Goal: Task Accomplishment & Management: Complete application form

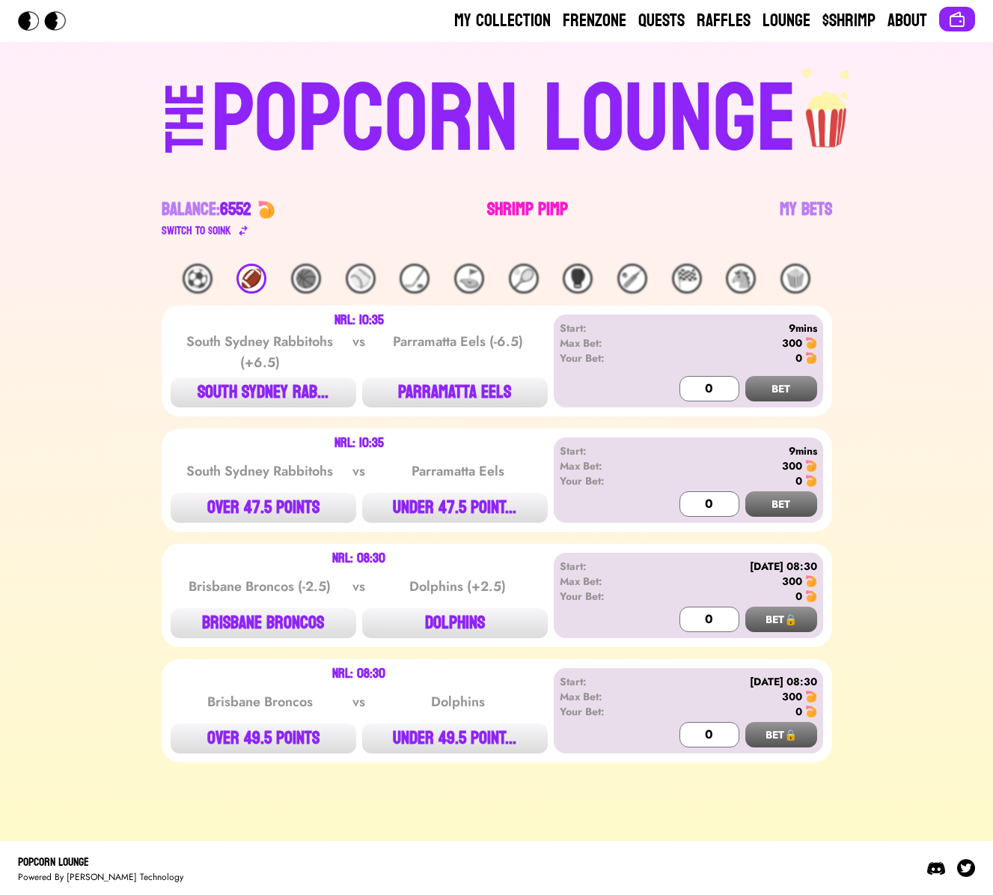
click at [529, 207] on link "Shrimp Pimp" at bounding box center [527, 219] width 81 height 42
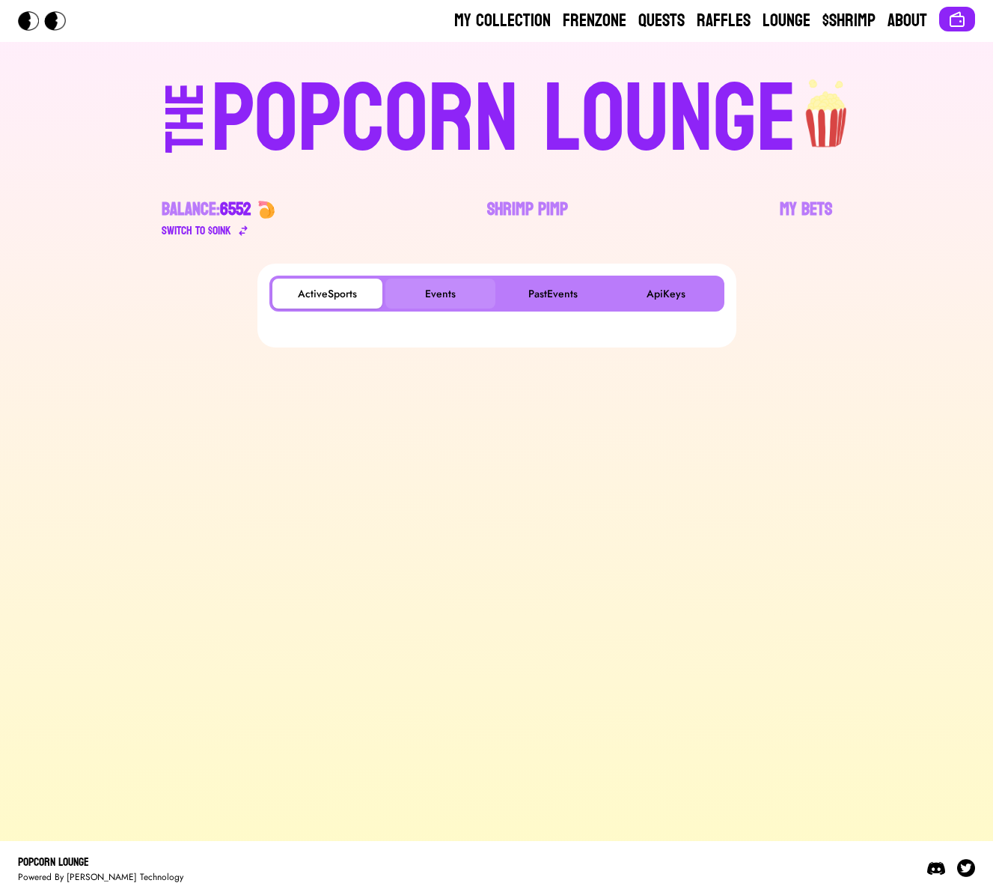
click at [437, 286] on button "Events" at bounding box center [441, 293] width 110 height 30
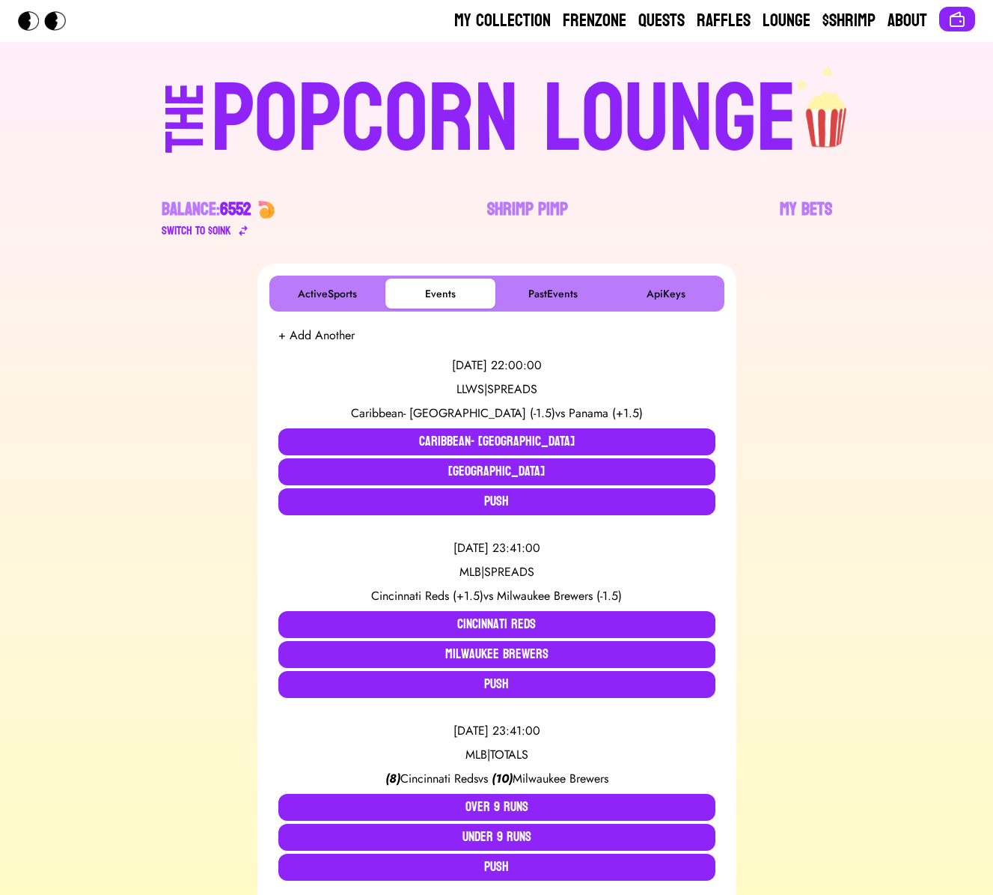
click at [307, 306] on button "ActiveSports" at bounding box center [327, 293] width 110 height 30
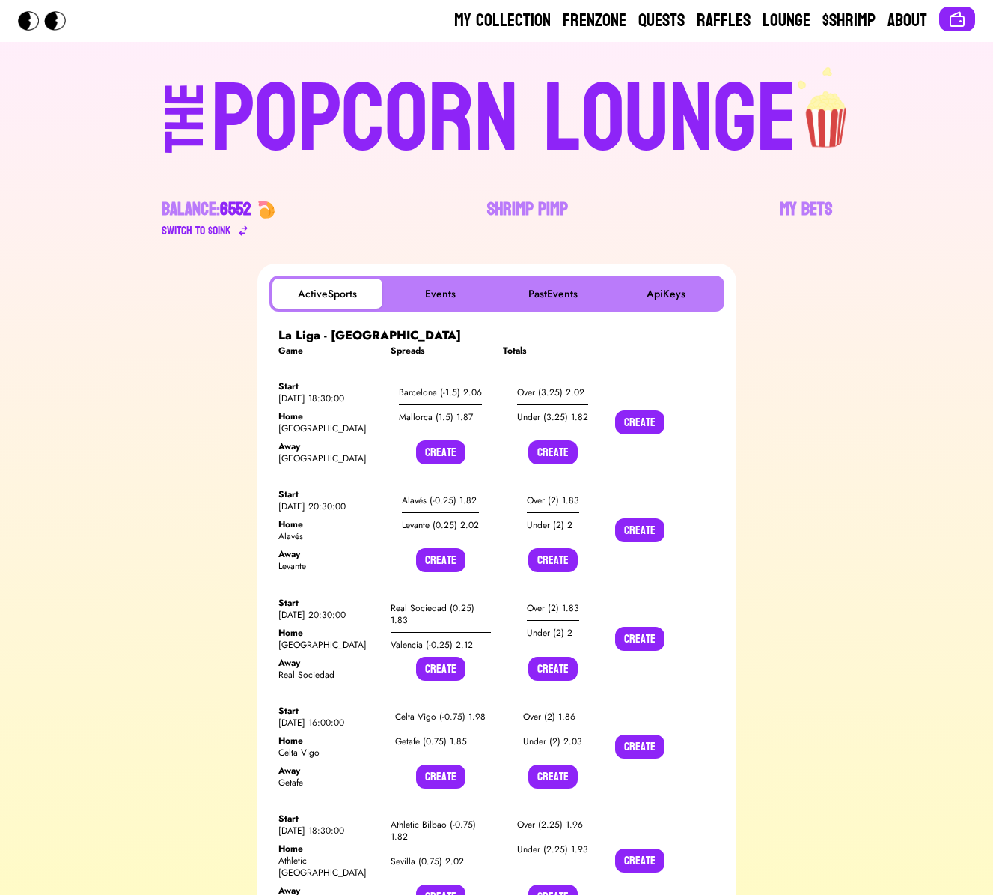
scroll to position [9680, 0]
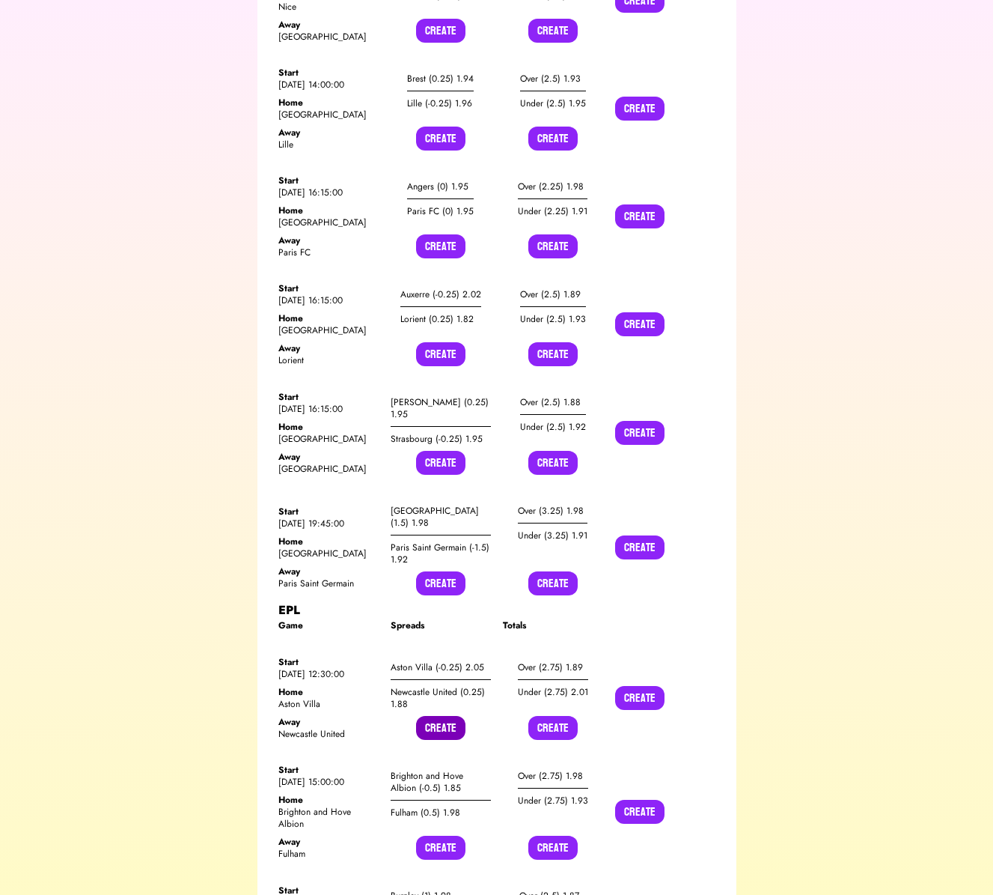
click at [448, 716] on button "Create" at bounding box center [440, 728] width 49 height 24
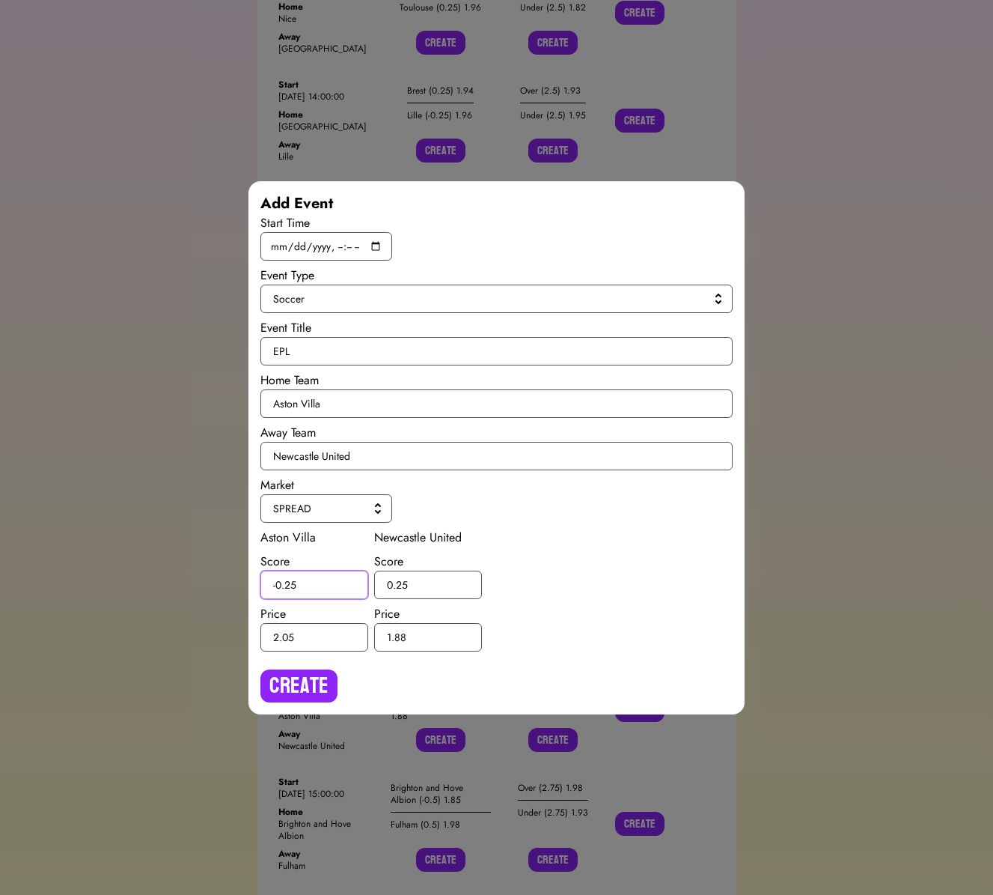
click at [292, 582] on input "-0.25" at bounding box center [314, 584] width 108 height 28
type input "-0.5"
click at [403, 584] on input "0.25" at bounding box center [428, 584] width 108 height 28
type input "0.5"
click at [296, 677] on button "Create" at bounding box center [298, 685] width 77 height 33
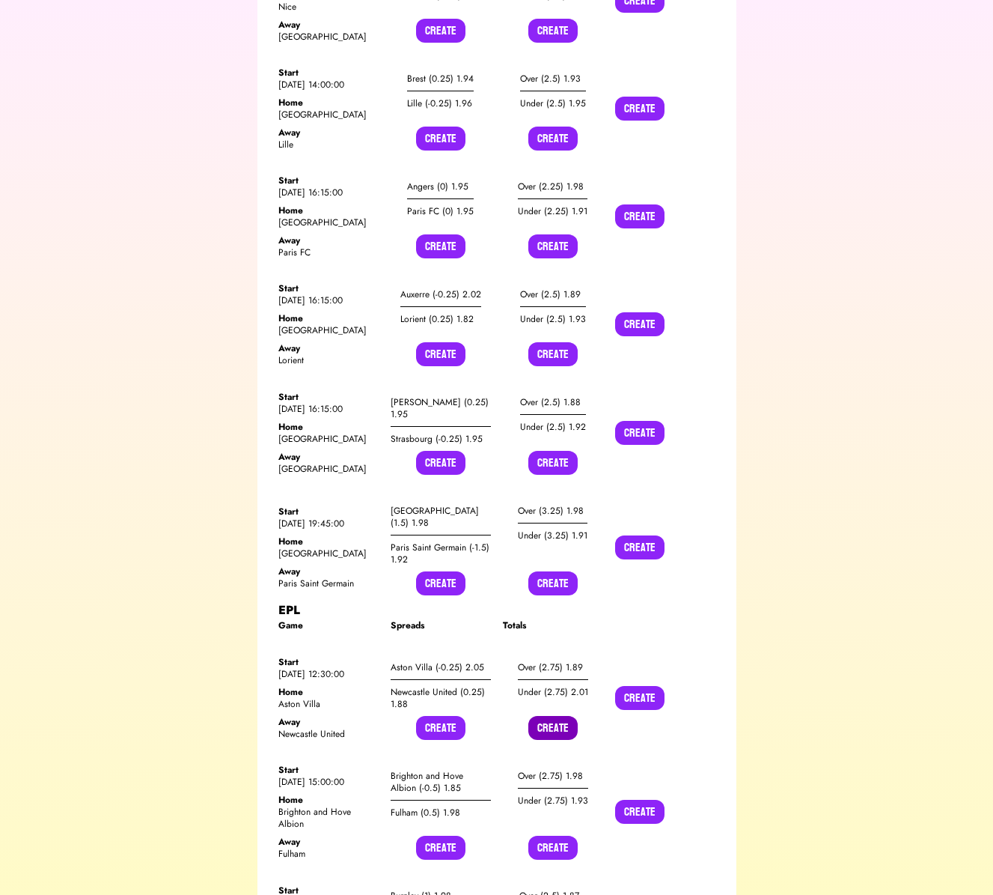
click at [558, 716] on button "Create" at bounding box center [552, 728] width 49 height 24
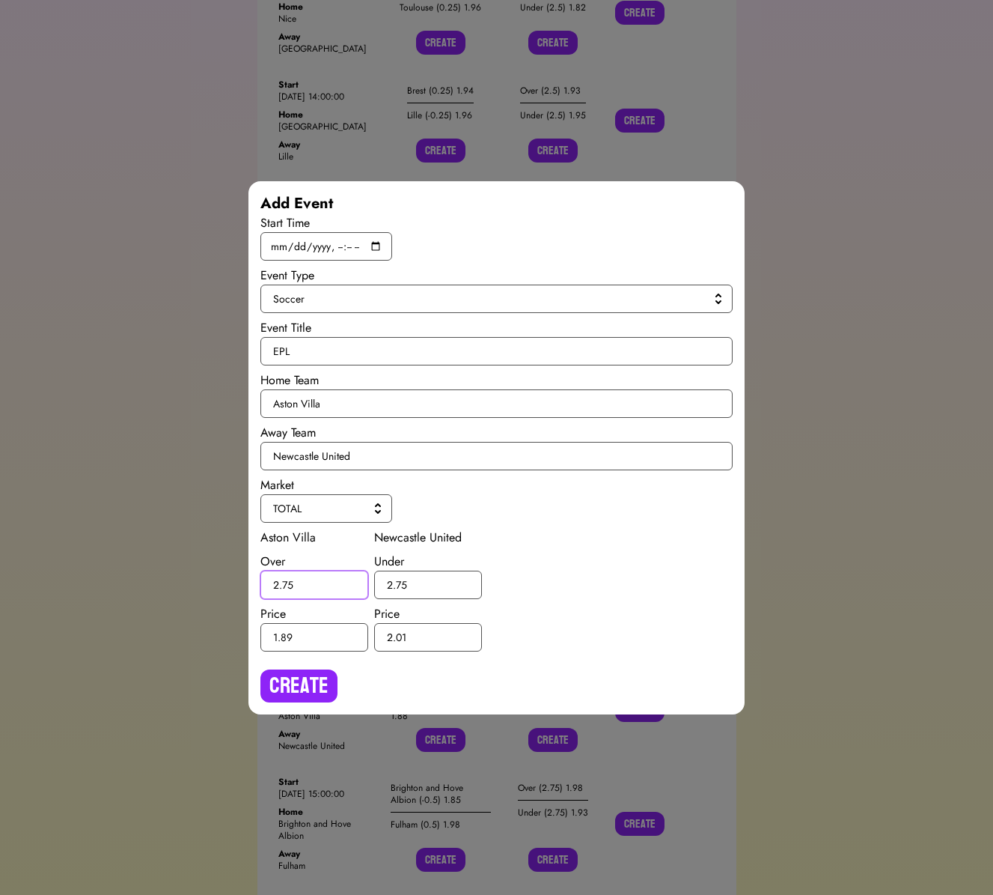
click at [289, 584] on input "2.75" at bounding box center [314, 584] width 108 height 28
type input "2.5"
click at [400, 583] on input "2.75" at bounding box center [428, 584] width 108 height 28
type input "2.5"
click at [314, 671] on button "Create" at bounding box center [298, 685] width 77 height 33
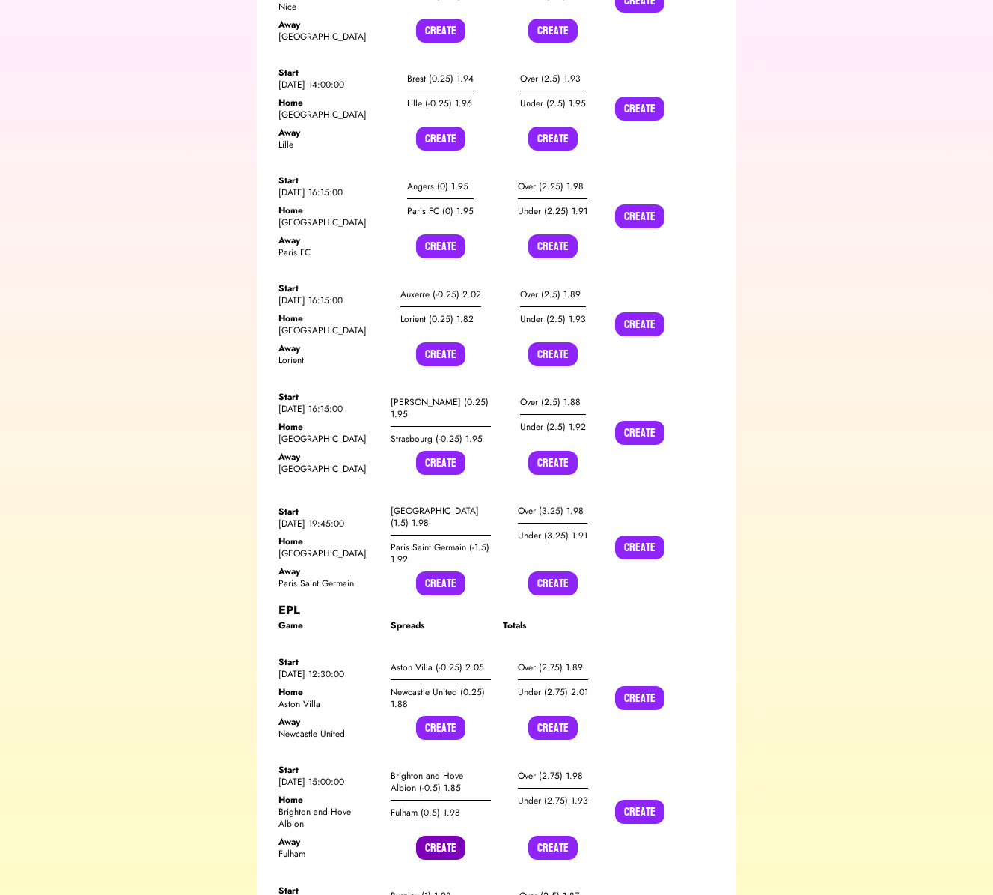
click at [436, 835] on button "Create" at bounding box center [440, 847] width 49 height 24
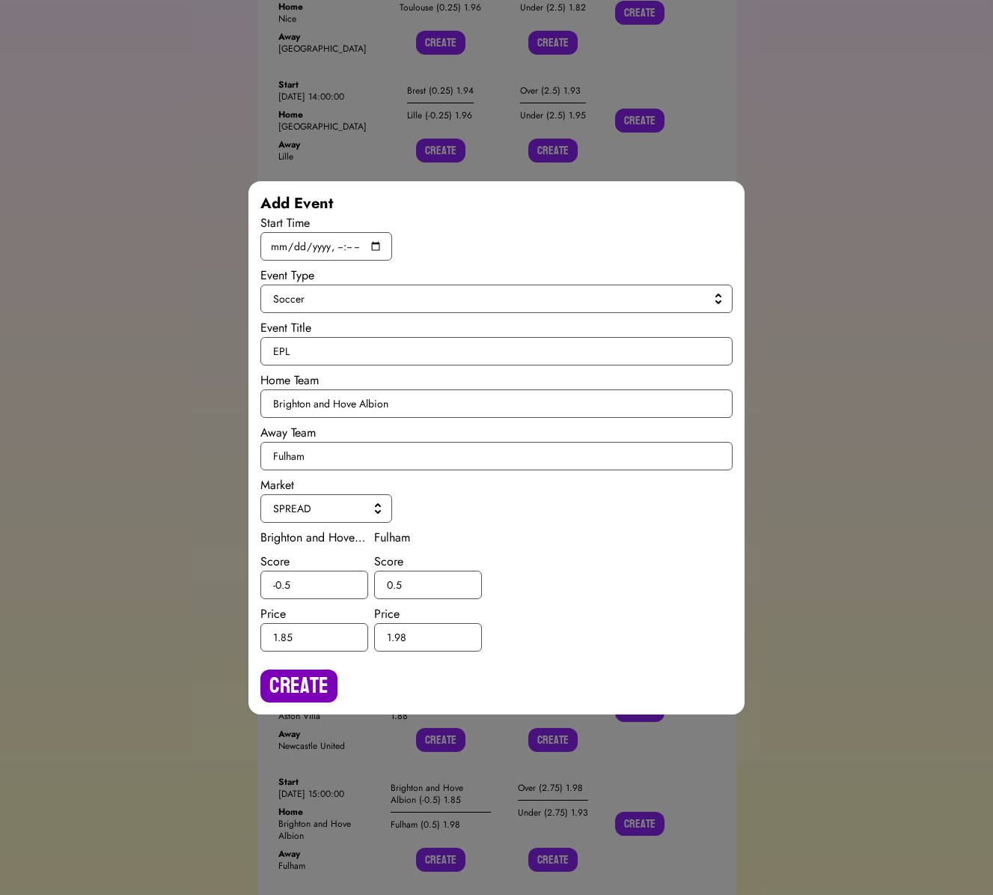
click at [287, 681] on button "Create" at bounding box center [298, 685] width 77 height 33
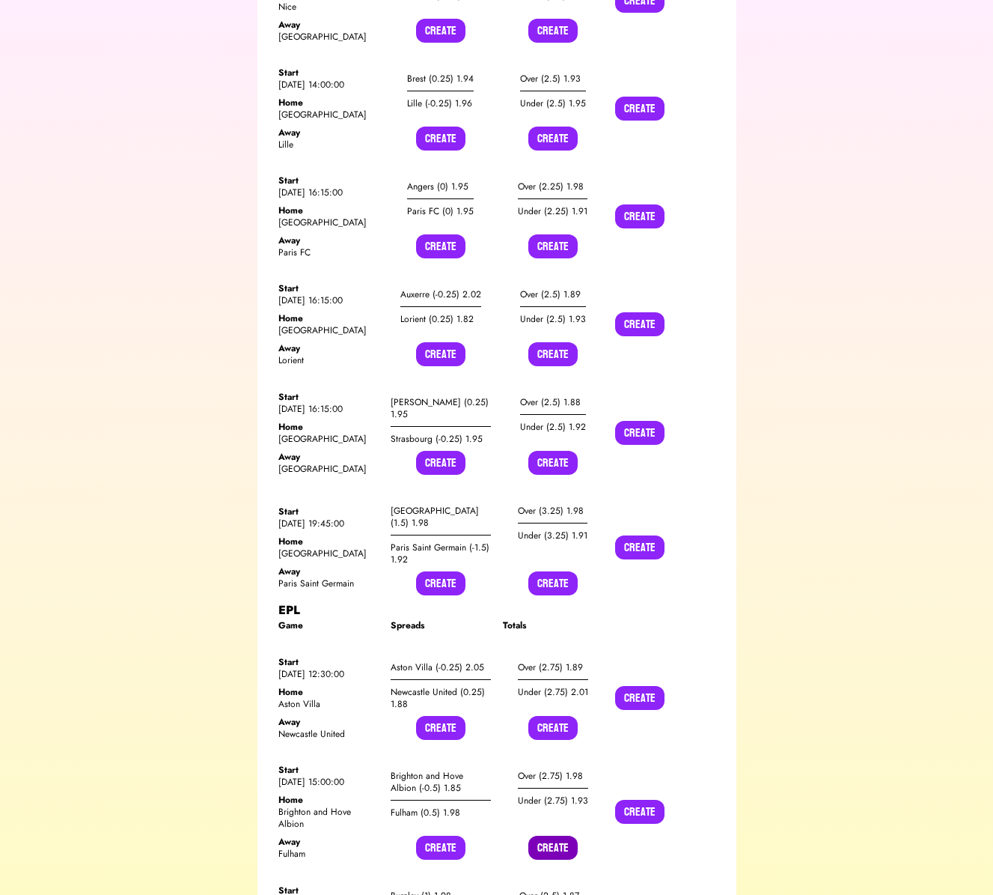
click at [555, 835] on button "Create" at bounding box center [552, 847] width 49 height 24
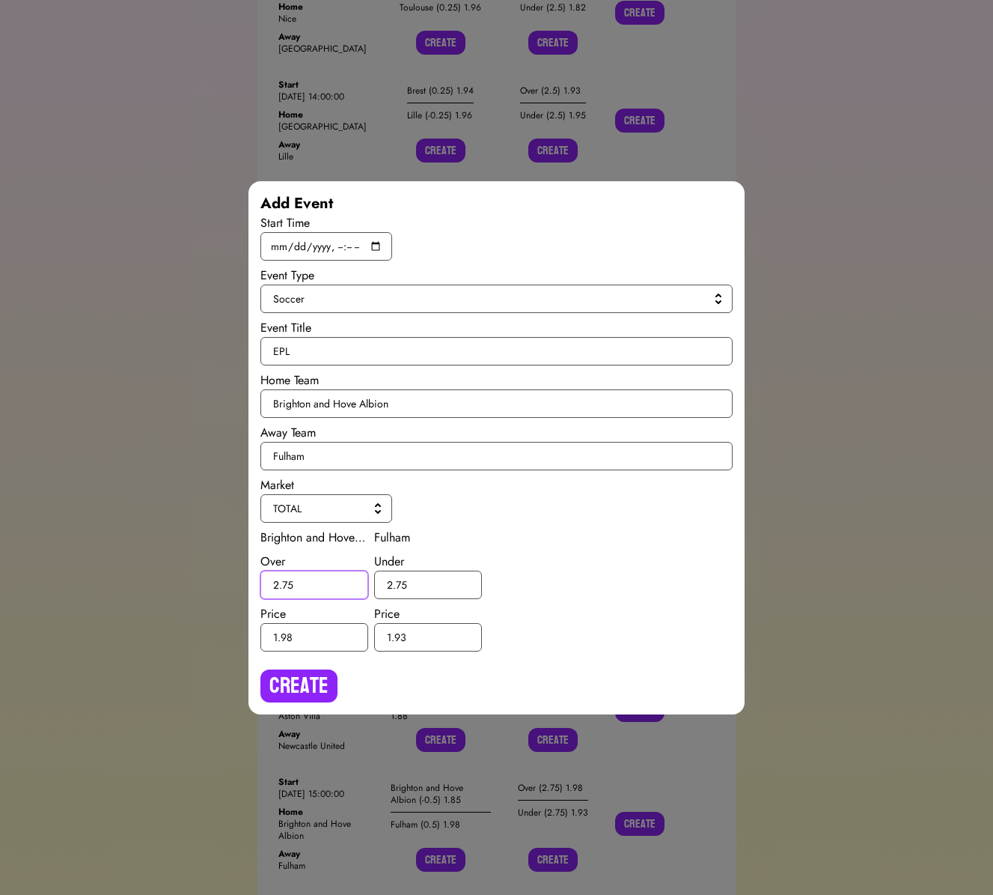
click at [288, 585] on input "2.75" at bounding box center [314, 584] width 108 height 28
type input "2.5"
click at [400, 582] on input "2.75" at bounding box center [428, 584] width 108 height 28
type input "2.5"
click at [323, 672] on button "Create" at bounding box center [298, 685] width 77 height 33
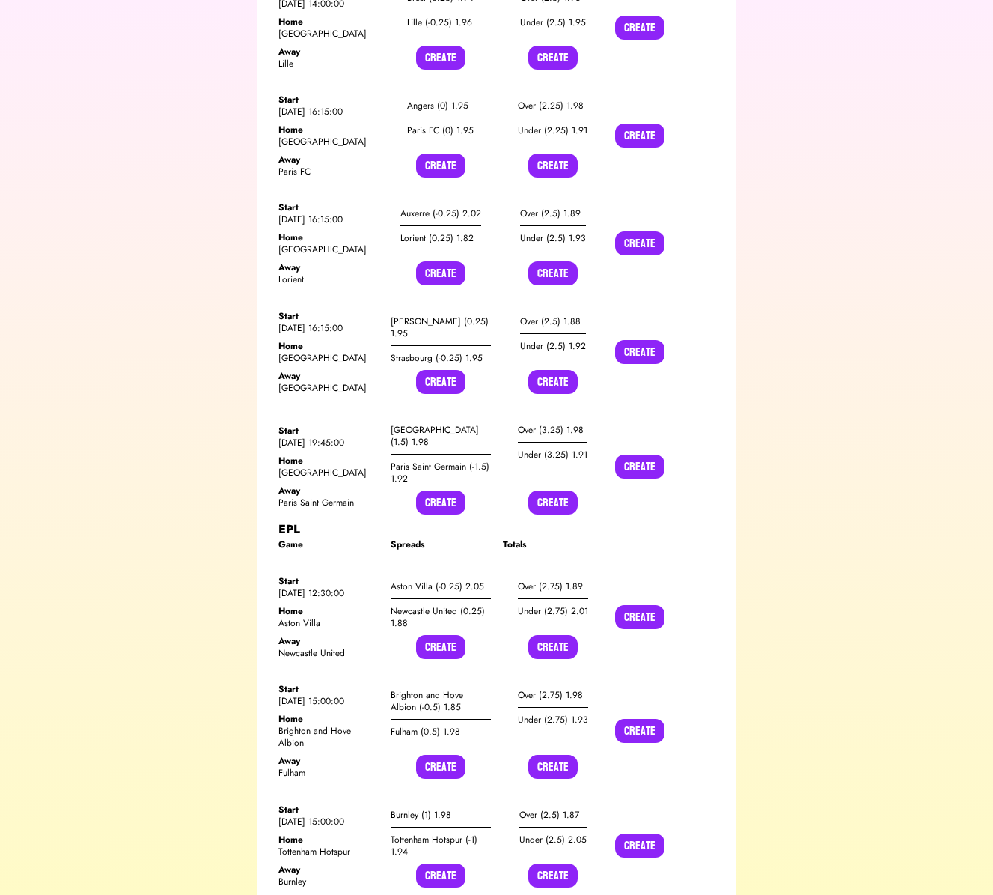
scroll to position [9838, 0]
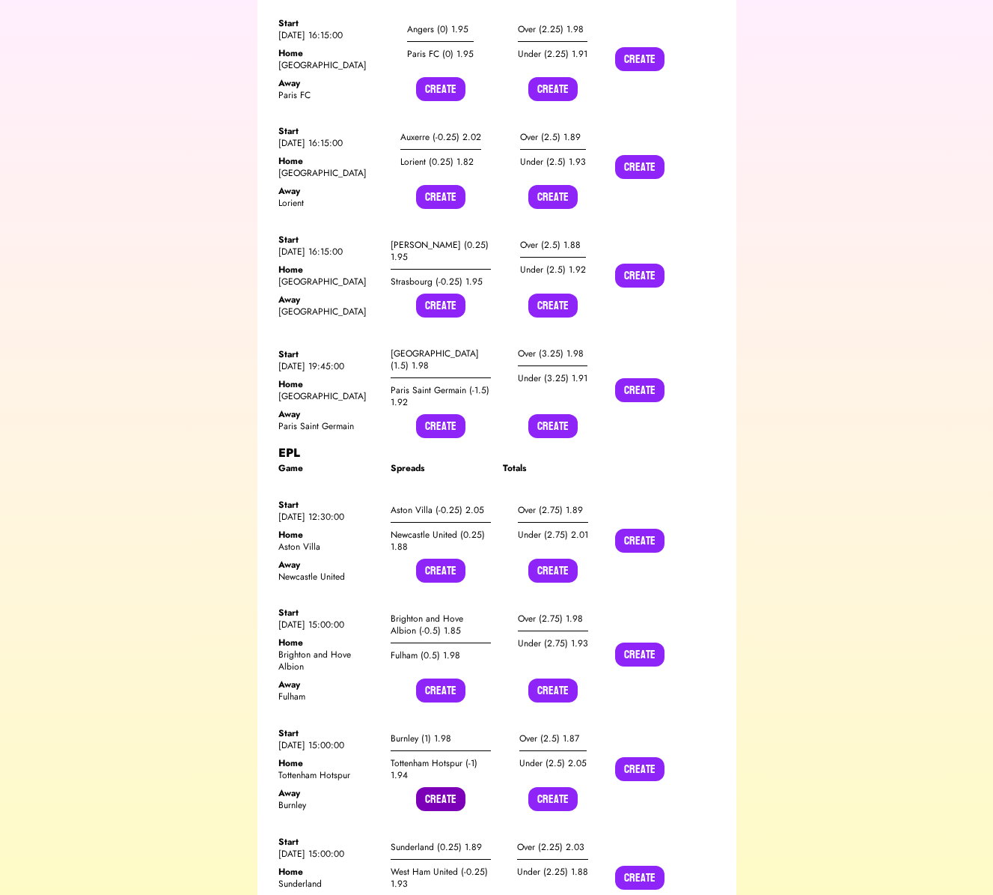
click at [437, 787] on button "Create" at bounding box center [440, 799] width 49 height 24
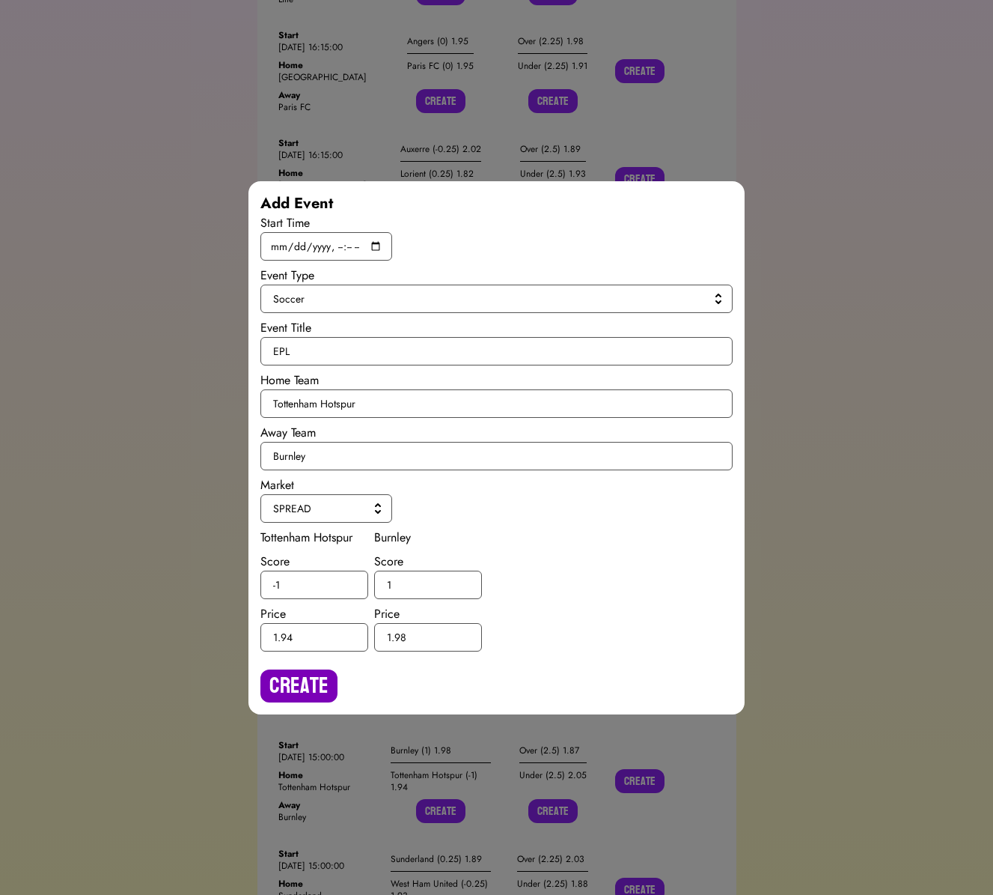
click at [320, 692] on button "Create" at bounding box center [298, 685] width 77 height 33
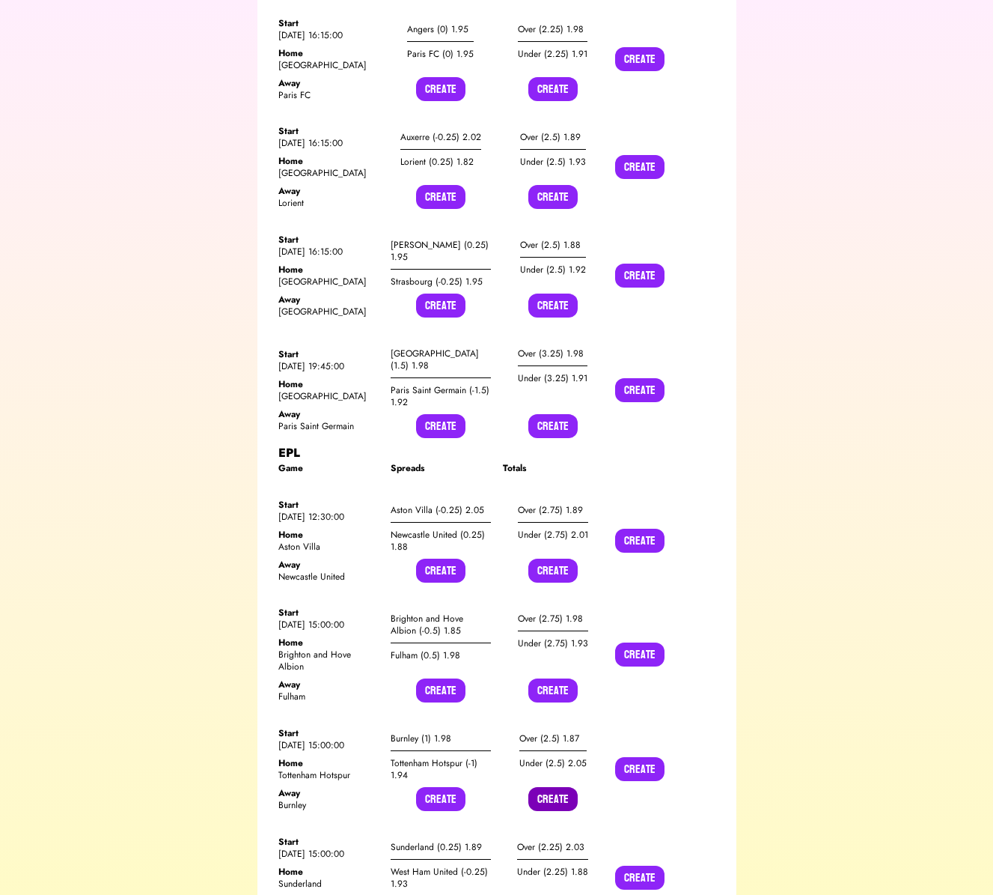
click at [540, 787] on button "Create" at bounding box center [552, 799] width 49 height 24
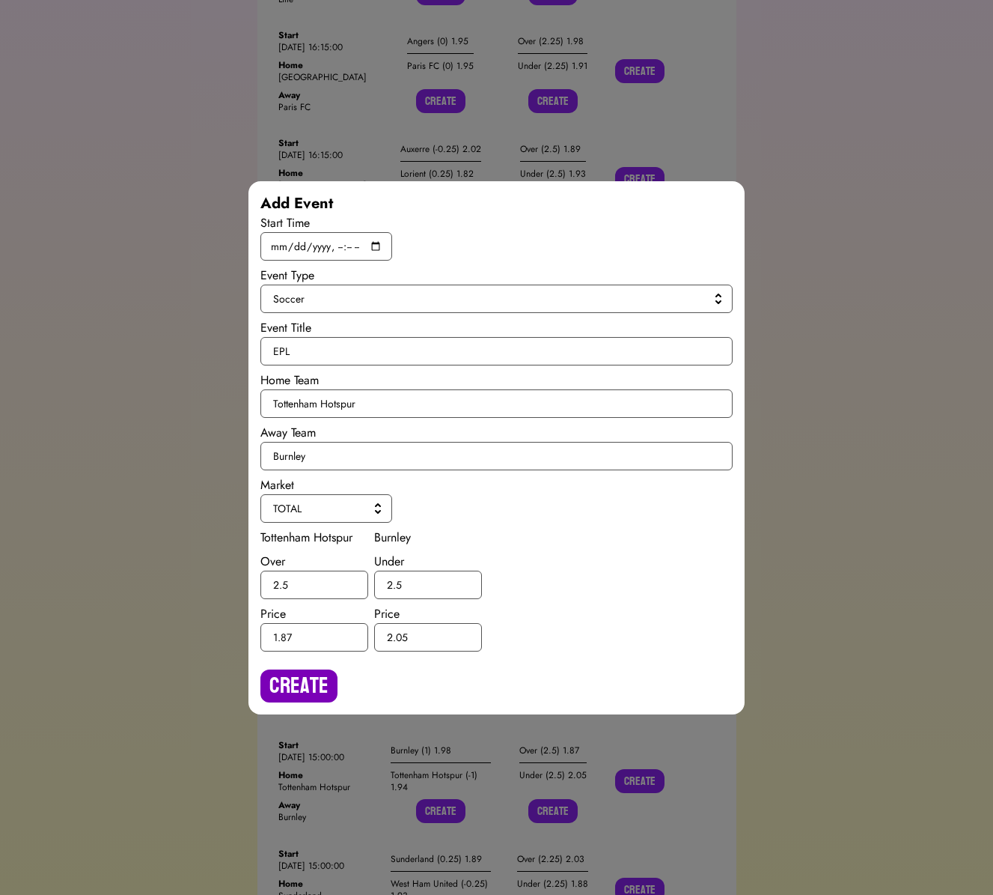
click at [290, 691] on button "Create" at bounding box center [298, 685] width 77 height 33
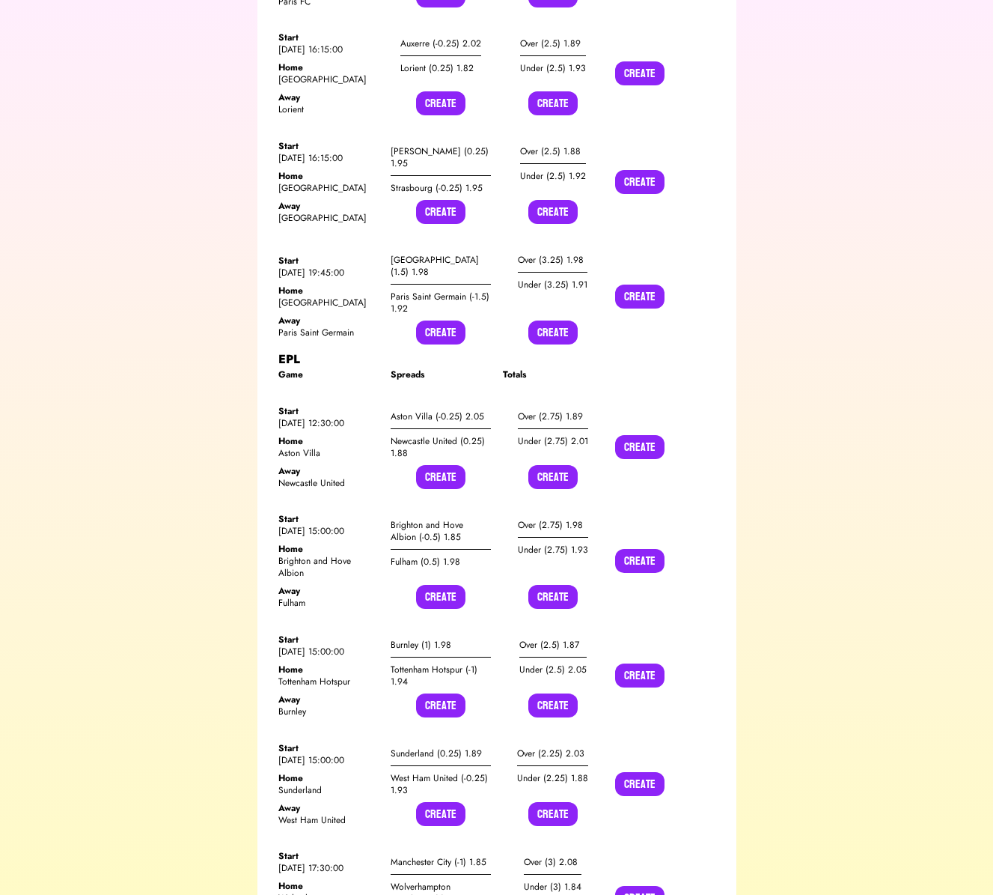
scroll to position [9939, 0]
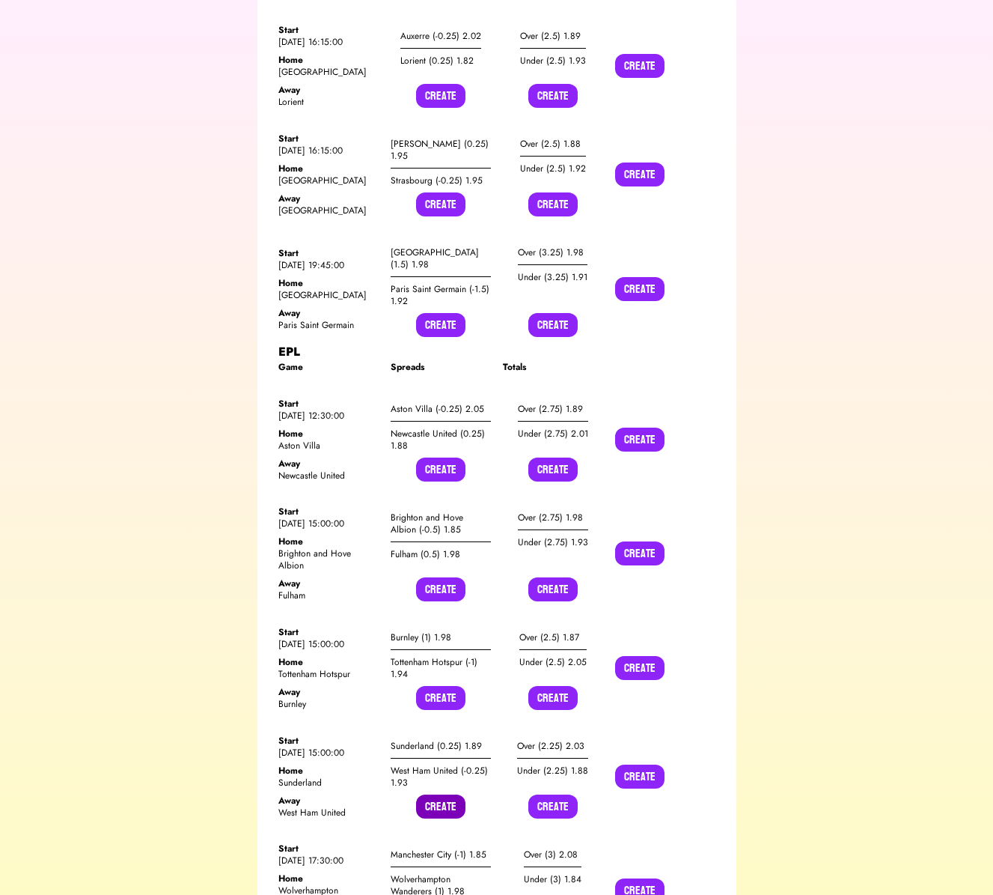
click at [430, 794] on button "Create" at bounding box center [440, 806] width 49 height 24
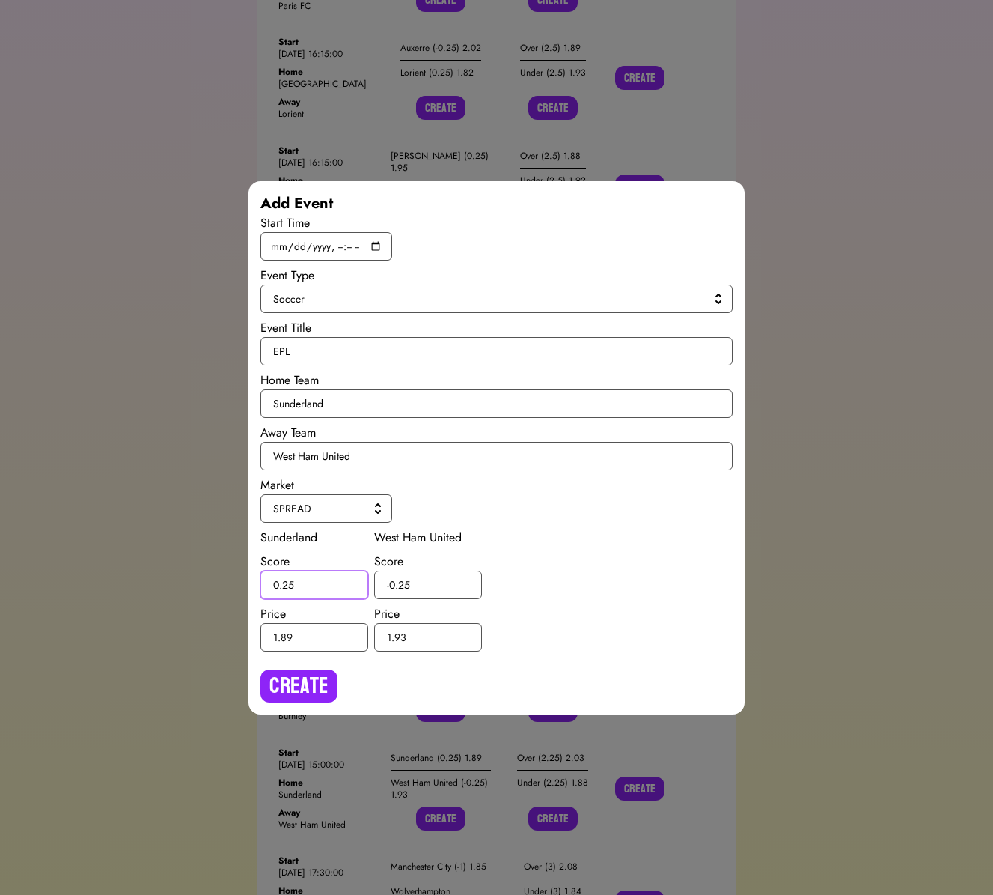
click at [286, 585] on input "0.25" at bounding box center [314, 584] width 108 height 28
type input "0.5"
click at [406, 583] on input "-0.25" at bounding box center [428, 584] width 108 height 28
type input "-0.5"
click at [301, 680] on button "Create" at bounding box center [298, 685] width 77 height 33
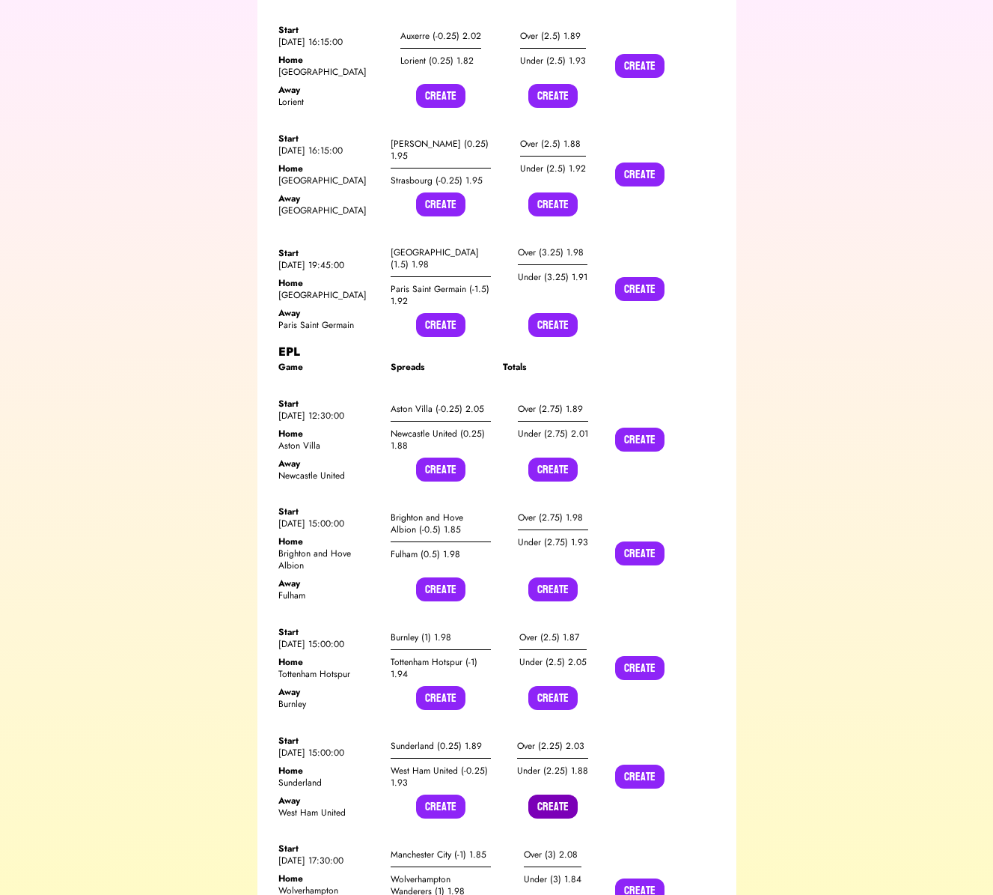
click at [545, 794] on button "Create" at bounding box center [552, 806] width 49 height 24
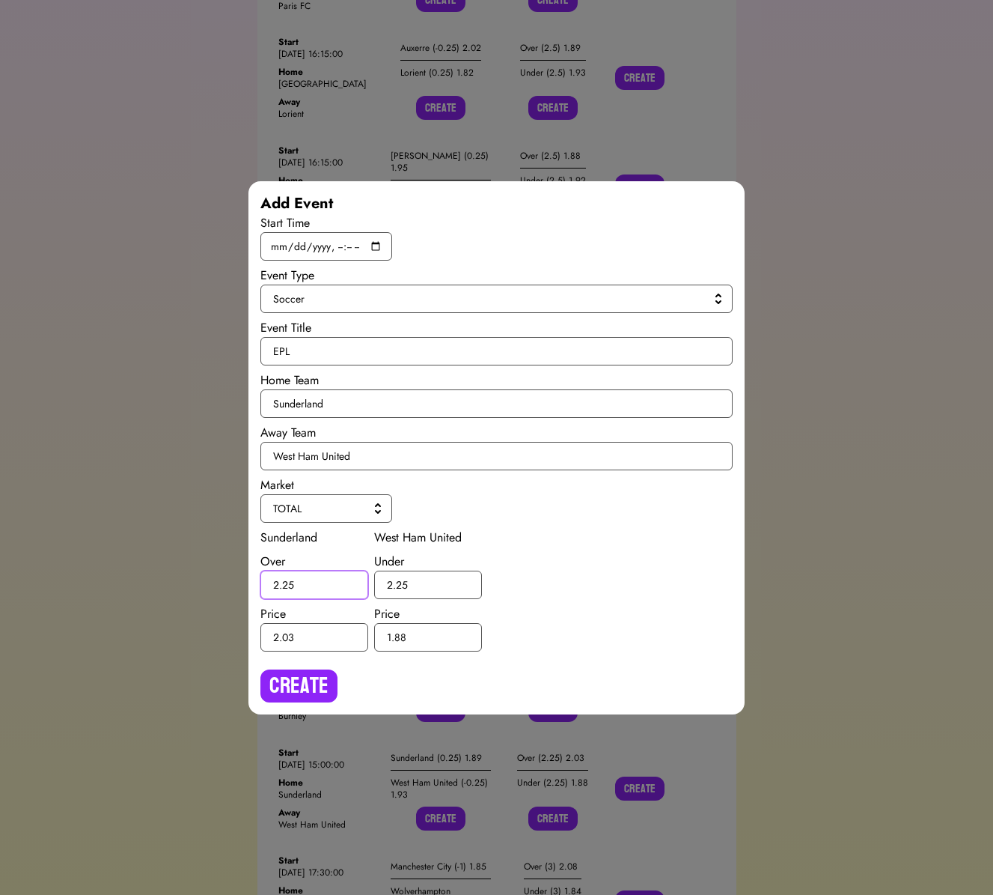
click at [287, 579] on input "2.25" at bounding box center [314, 584] width 108 height 28
type input "2.5"
click at [400, 582] on input "2.25" at bounding box center [428, 584] width 108 height 28
type input "2.5"
click at [322, 676] on button "Create" at bounding box center [298, 685] width 77 height 33
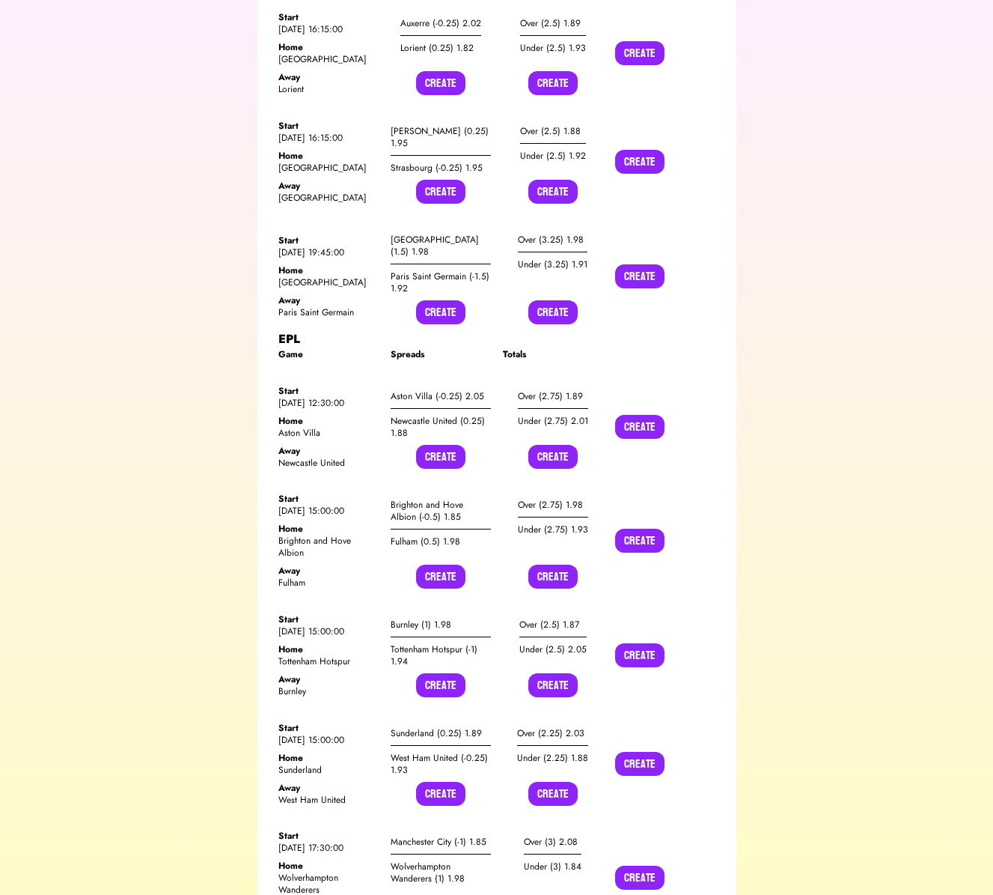
scroll to position [9960, 0]
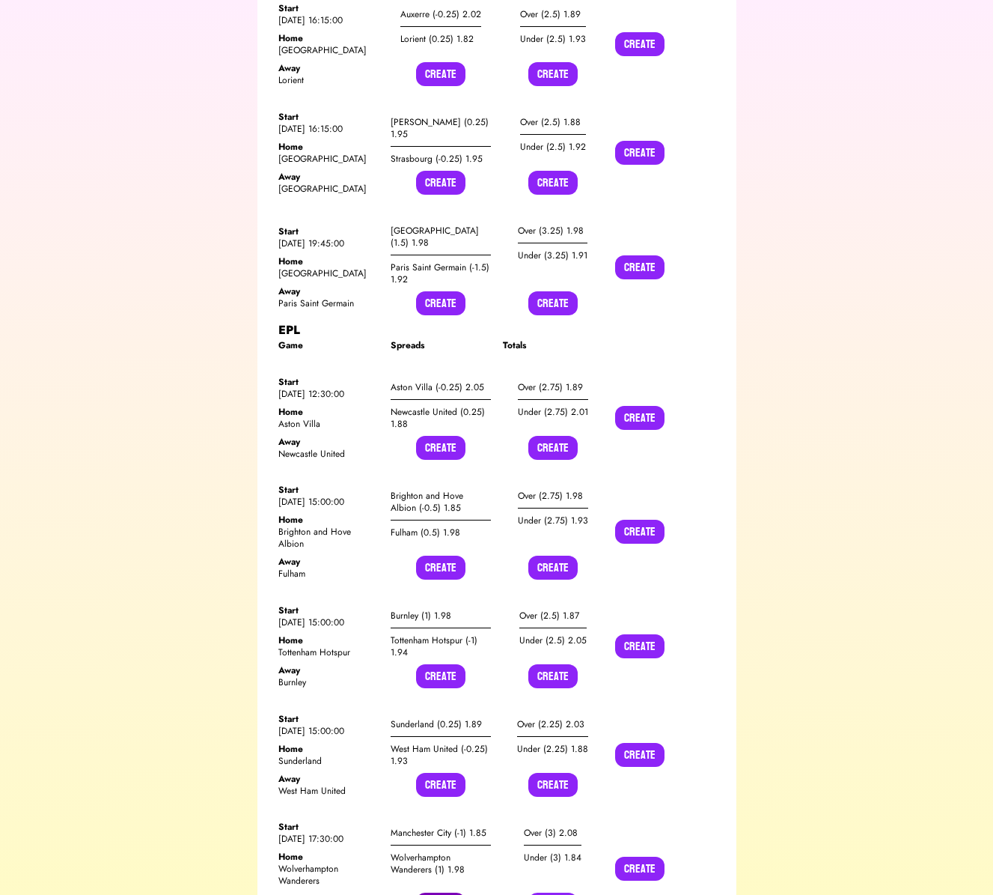
click at [431, 892] on button "Create" at bounding box center [440, 904] width 49 height 24
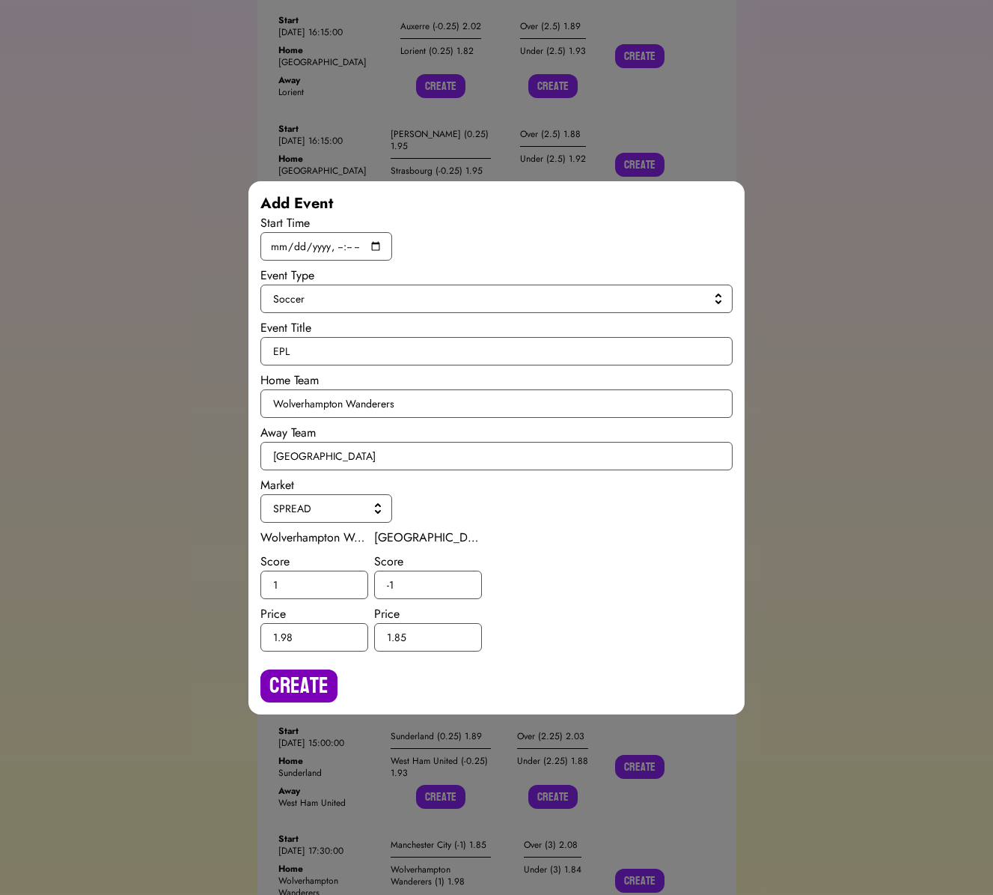
click at [305, 696] on button "Create" at bounding box center [298, 685] width 77 height 33
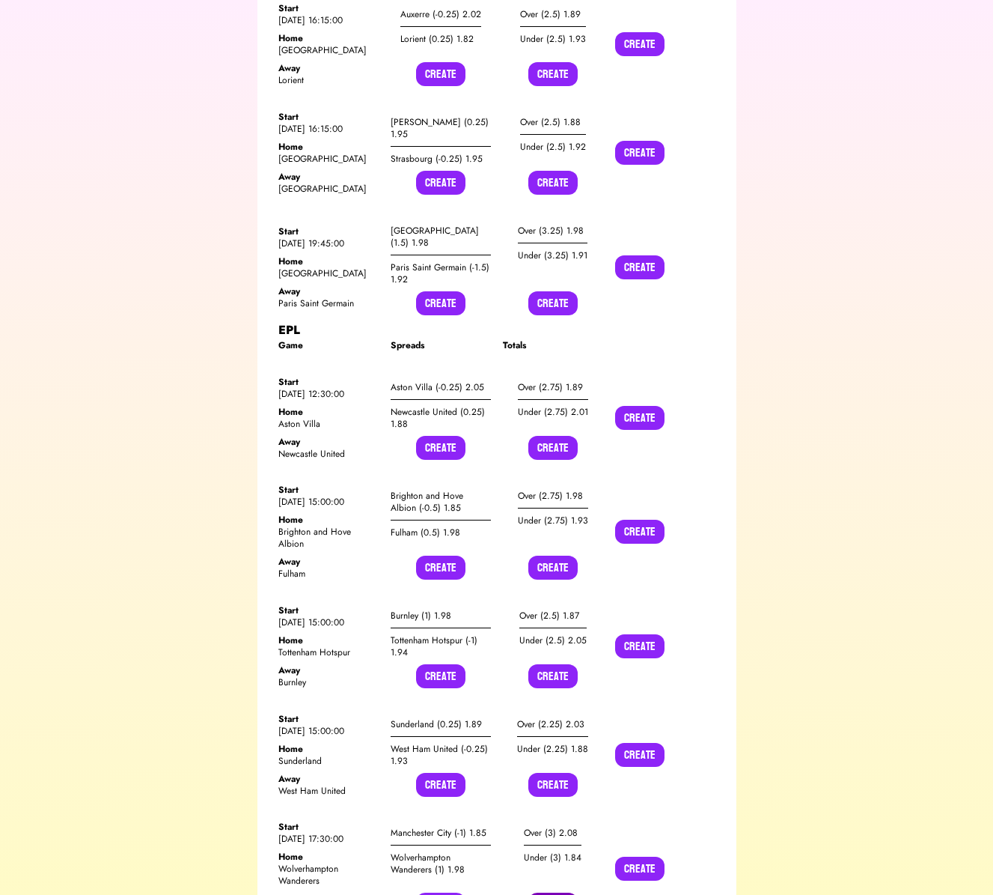
click at [555, 892] on button "Create" at bounding box center [552, 904] width 49 height 24
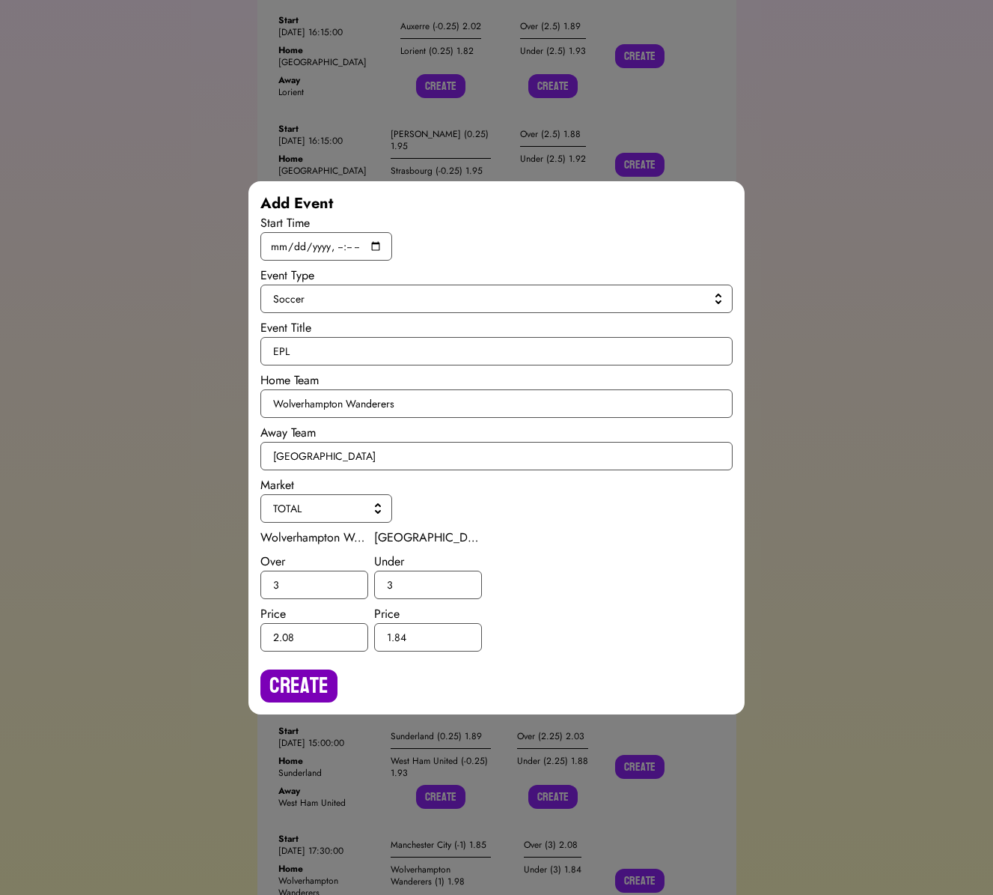
click at [312, 687] on button "Create" at bounding box center [298, 685] width 77 height 33
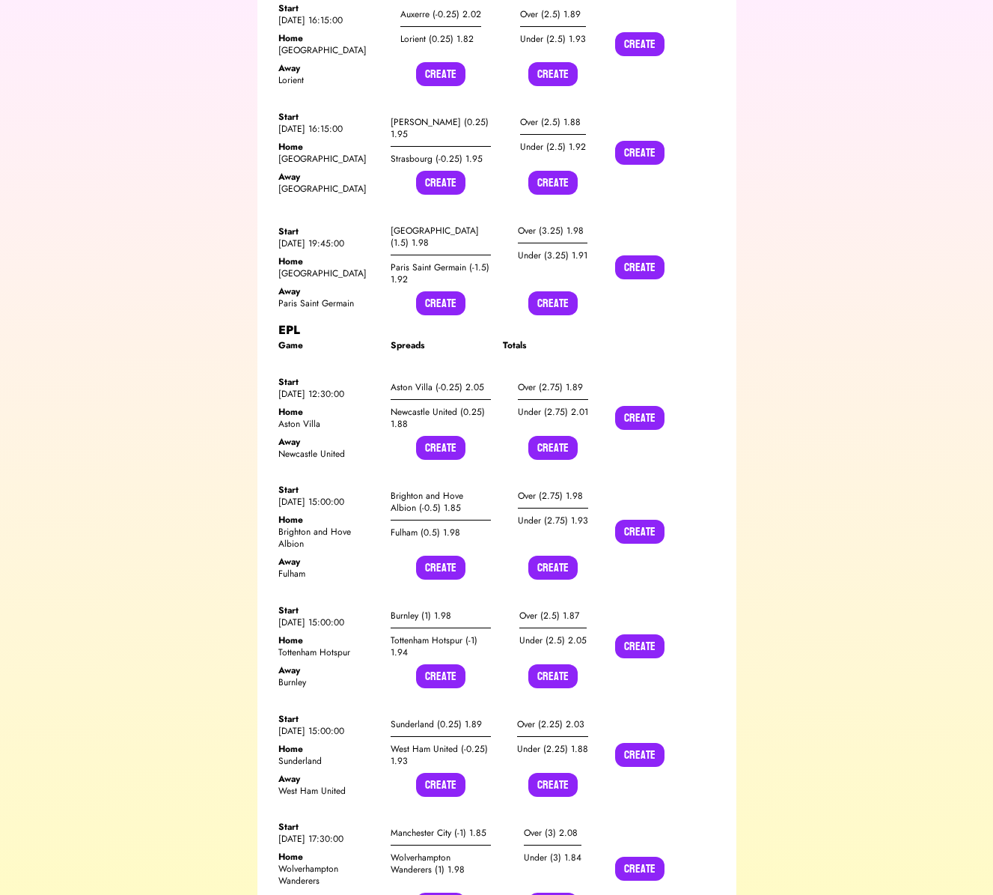
scroll to position [0, 0]
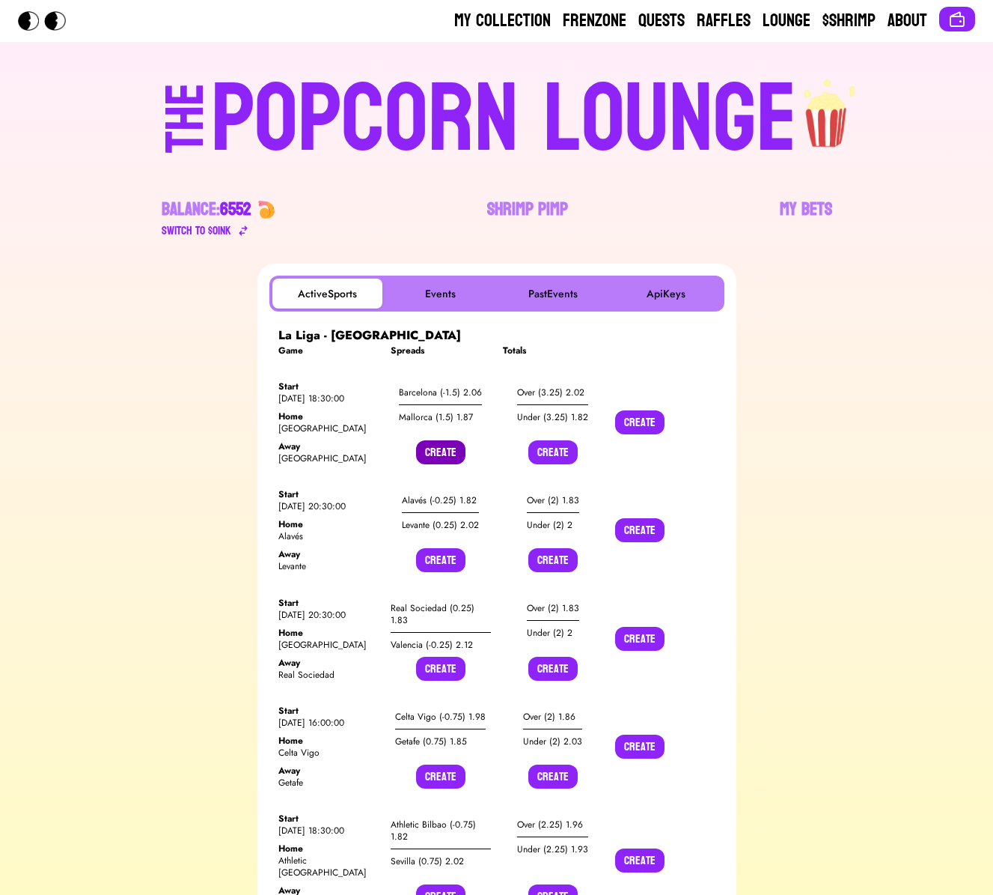
click at [444, 451] on button "Create" at bounding box center [440, 452] width 49 height 24
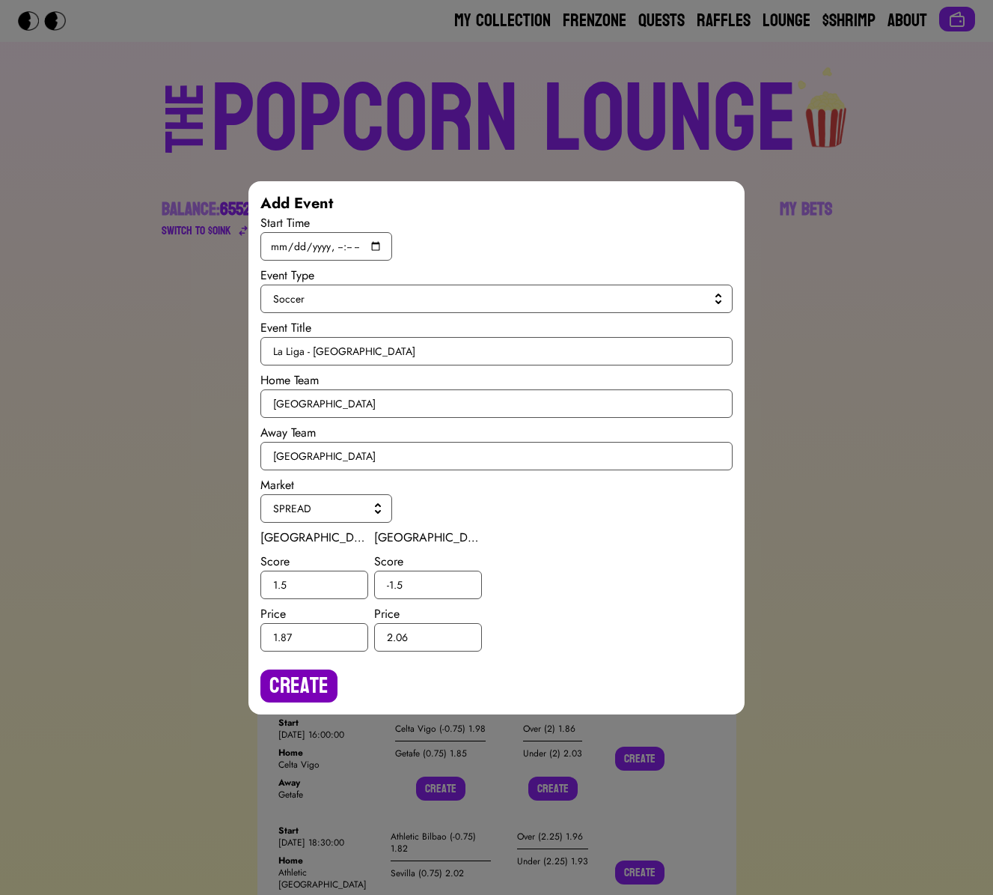
click at [307, 674] on button "Create" at bounding box center [298, 685] width 77 height 33
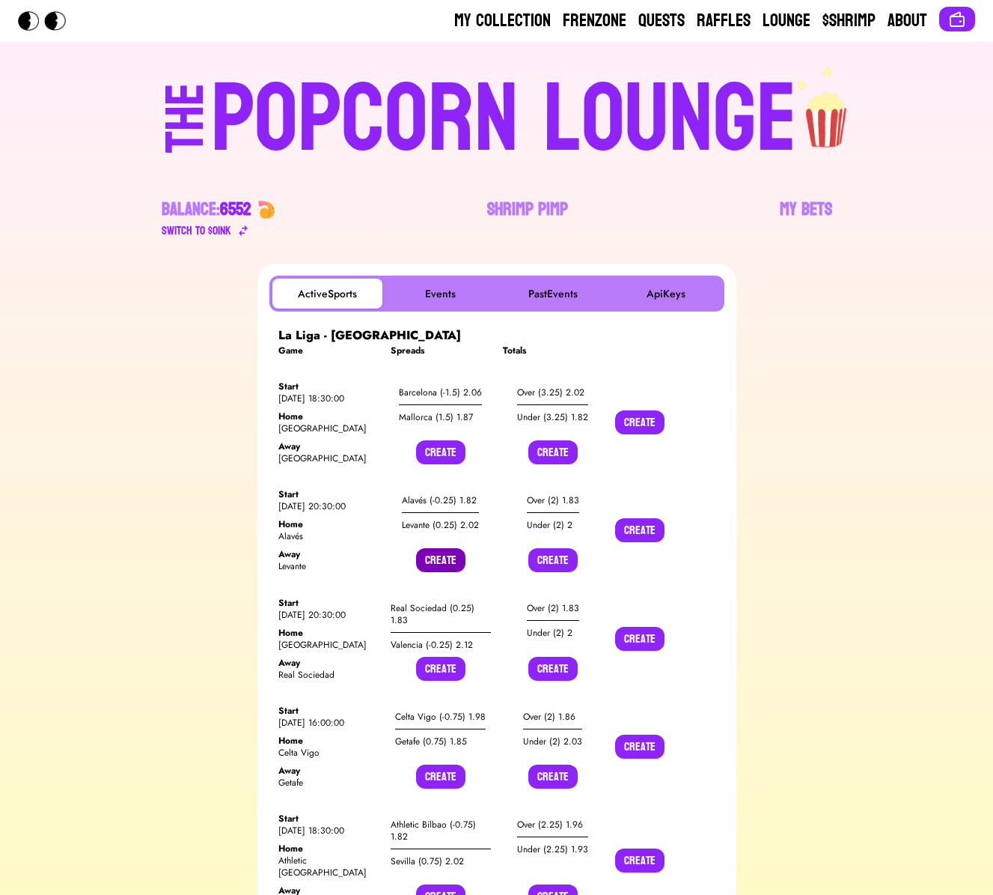
click at [433, 564] on button "Create" at bounding box center [440, 560] width 49 height 24
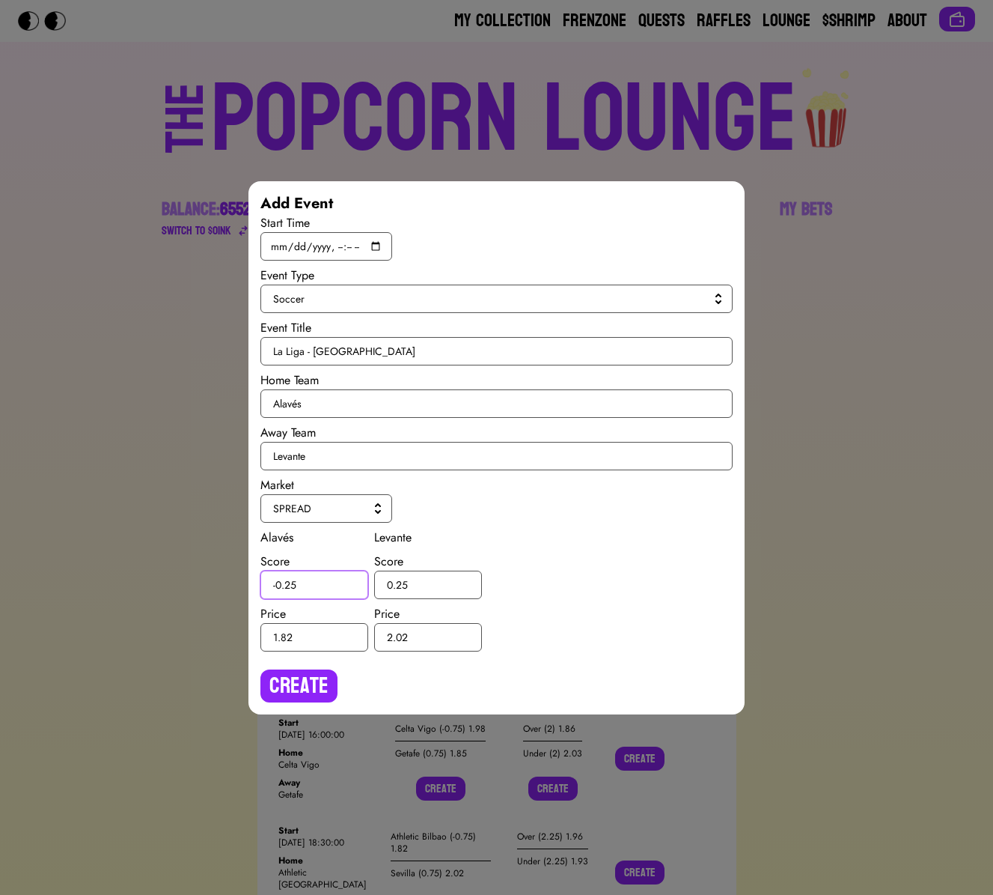
click at [289, 584] on input "-0.25" at bounding box center [314, 584] width 108 height 28
type input "-0.5"
click at [402, 582] on input "0.25" at bounding box center [428, 584] width 108 height 28
type input "0.5"
click at [306, 680] on button "Create" at bounding box center [298, 685] width 77 height 33
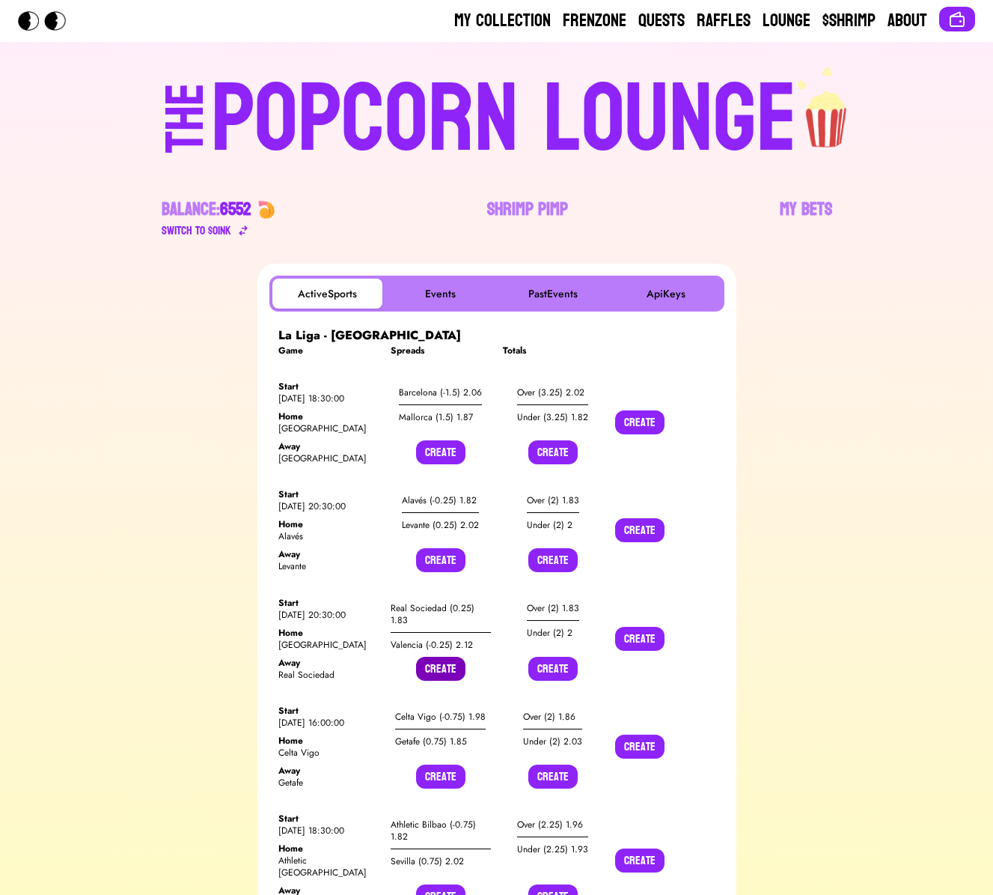
click at [431, 659] on button "Create" at bounding box center [440, 668] width 49 height 24
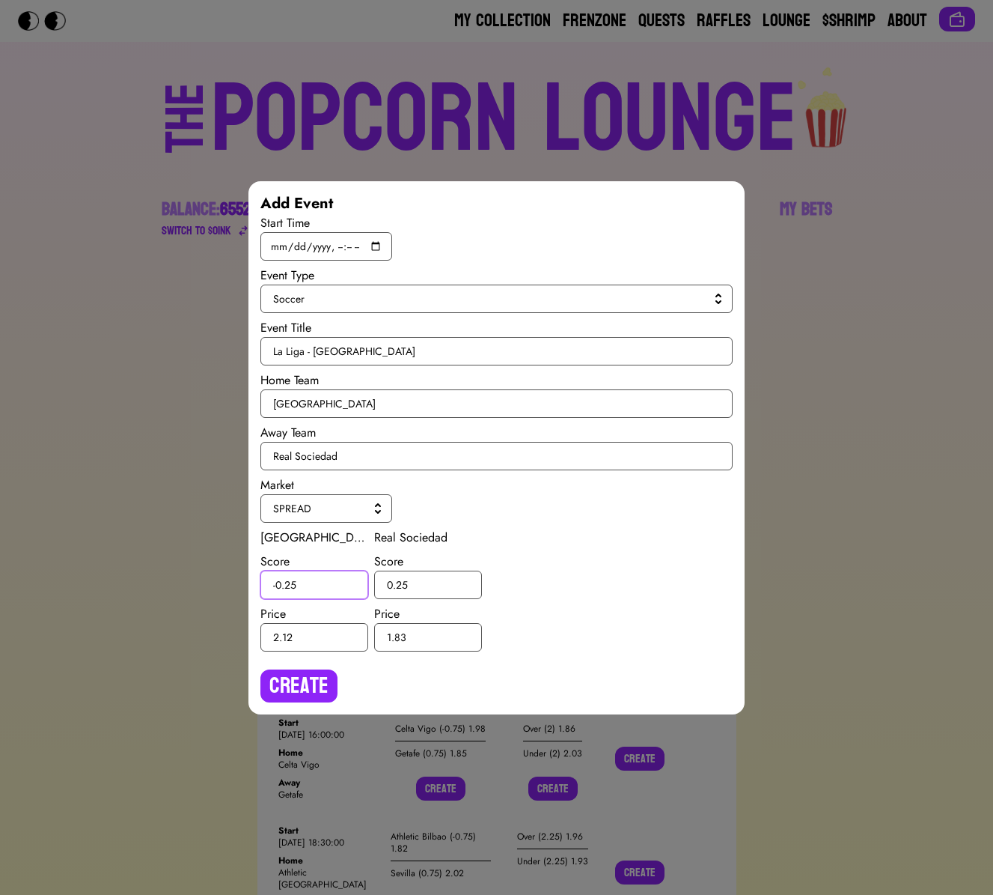
click at [290, 585] on input "-0.25" at bounding box center [314, 584] width 108 height 28
type input "-0.5"
click at [400, 585] on input "0.25" at bounding box center [428, 584] width 108 height 28
type input "0.5"
click at [298, 693] on button "Create" at bounding box center [298, 685] width 77 height 33
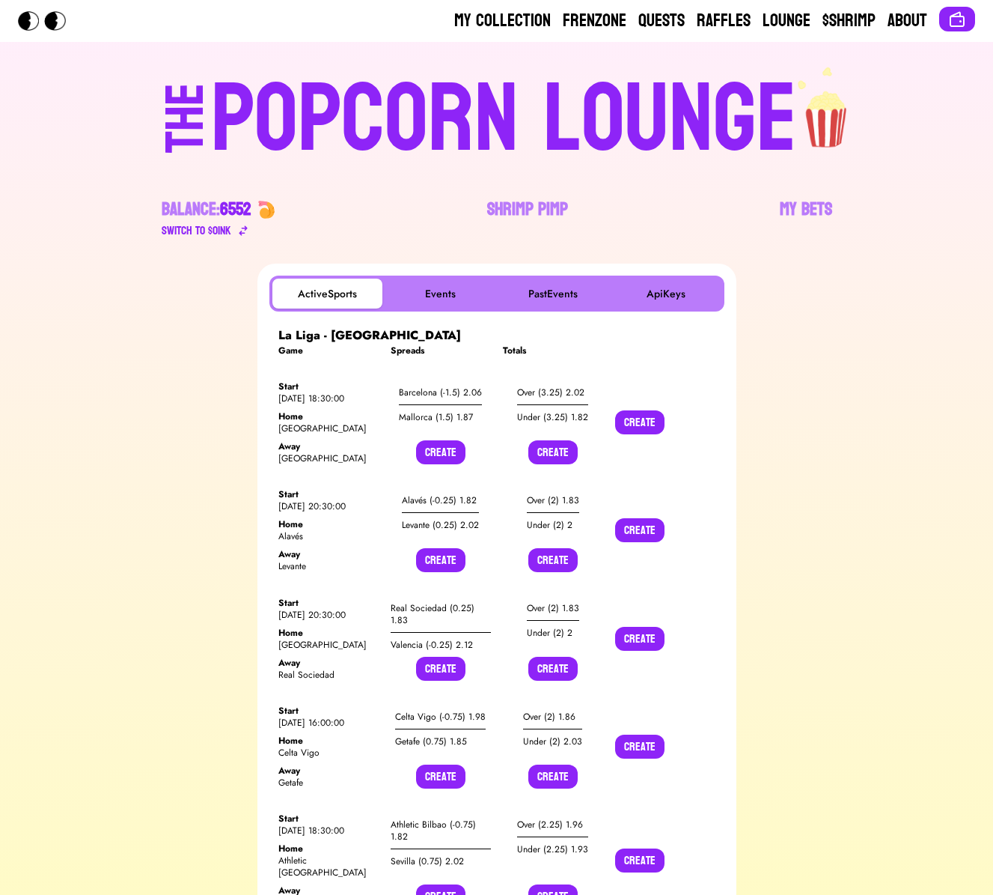
scroll to position [8781, 0]
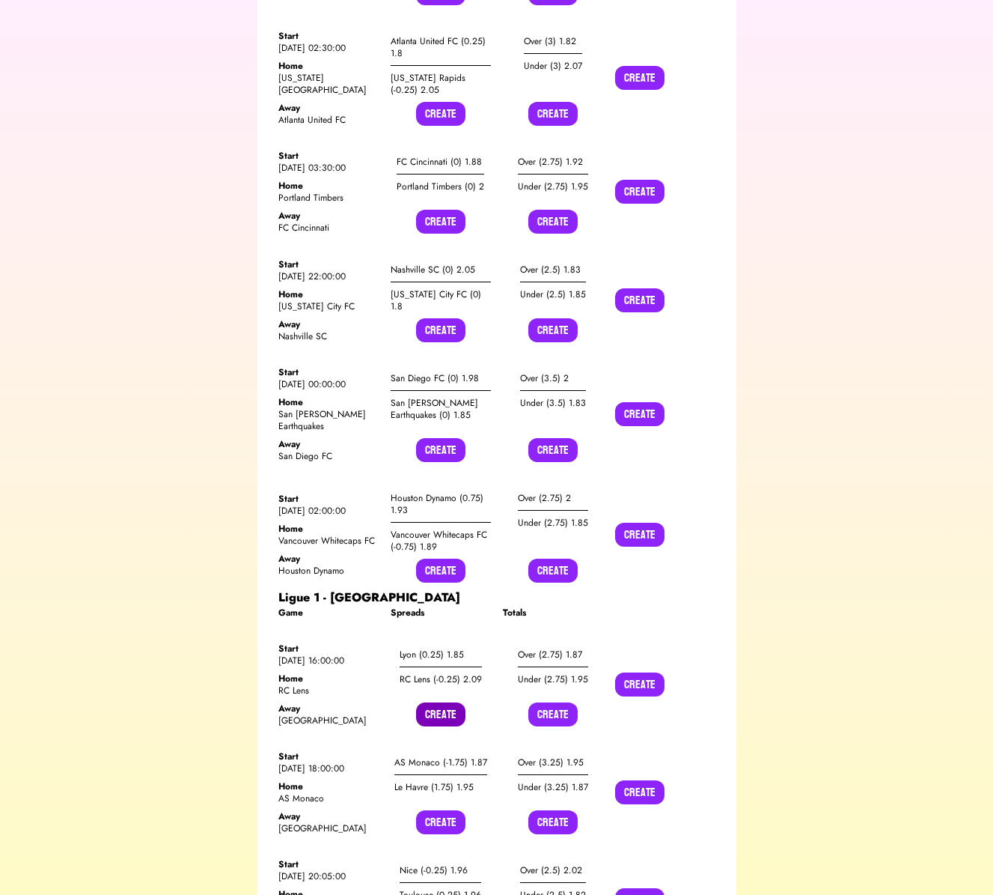
click at [438, 702] on button "Create" at bounding box center [440, 714] width 49 height 24
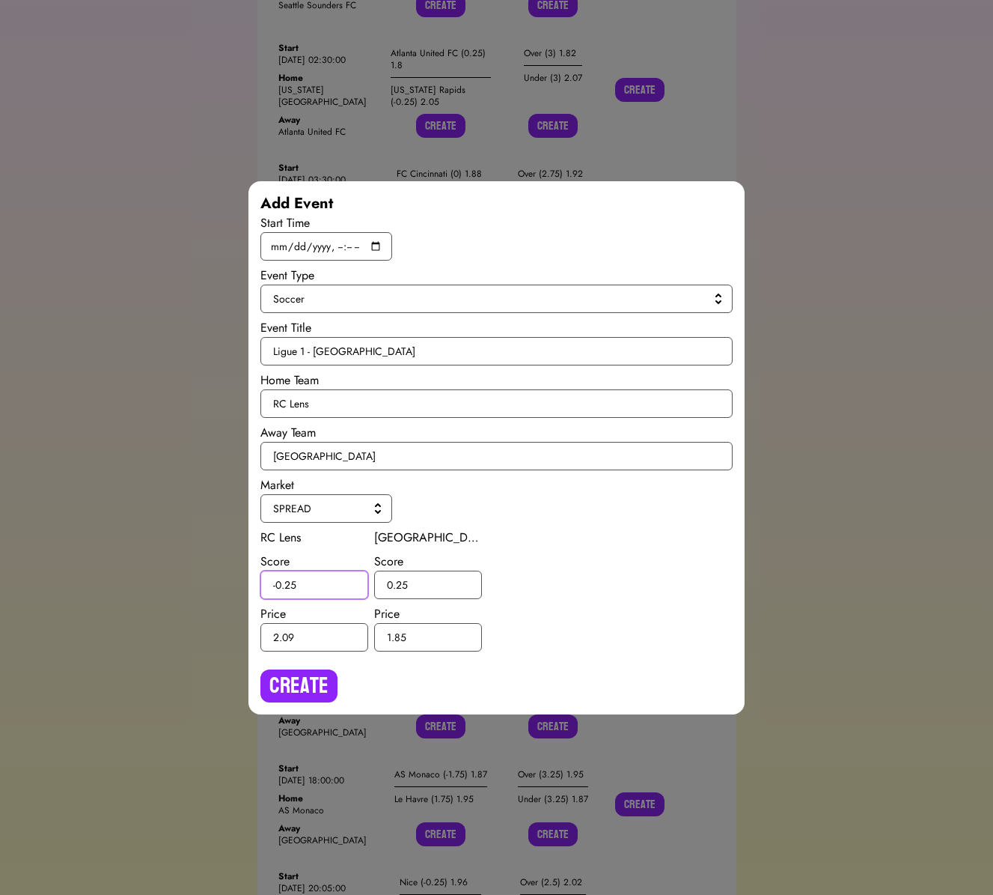
click at [290, 582] on input "-0.25" at bounding box center [314, 584] width 108 height 28
type input "-0.5"
click at [402, 584] on input "0.25" at bounding box center [428, 584] width 108 height 28
type input "0.5"
click at [293, 695] on button "Create" at bounding box center [298, 685] width 77 height 33
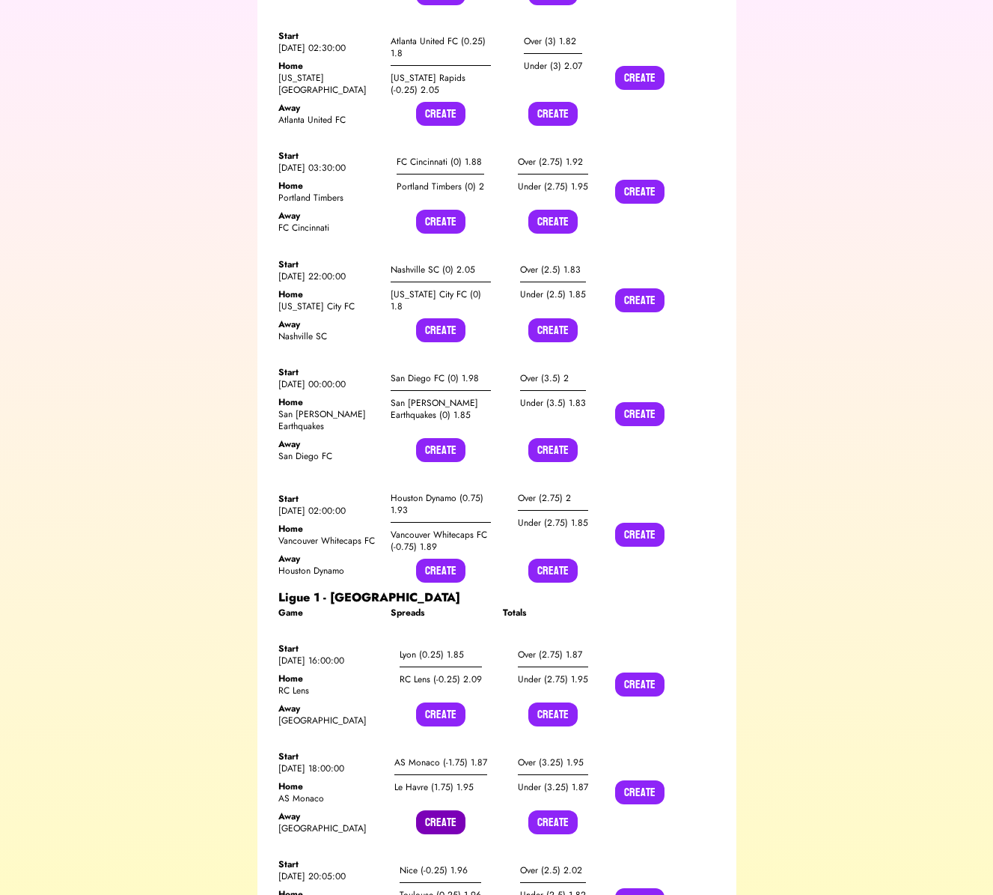
click at [436, 810] on button "Create" at bounding box center [440, 822] width 49 height 24
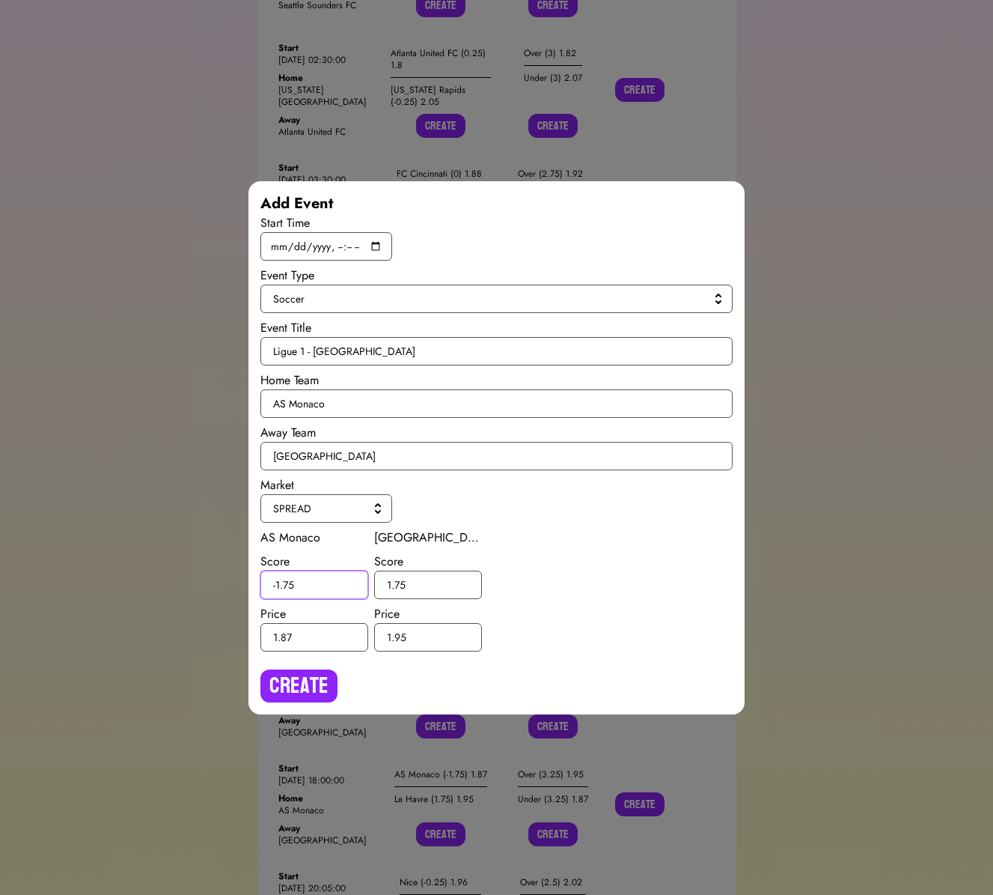
click at [292, 582] on input "-1.75" at bounding box center [314, 584] width 108 height 28
click at [289, 584] on input "-1.75" at bounding box center [314, 584] width 108 height 28
type input "-1.5"
click at [400, 584] on input "1.75" at bounding box center [428, 584] width 108 height 28
type input "1.5"
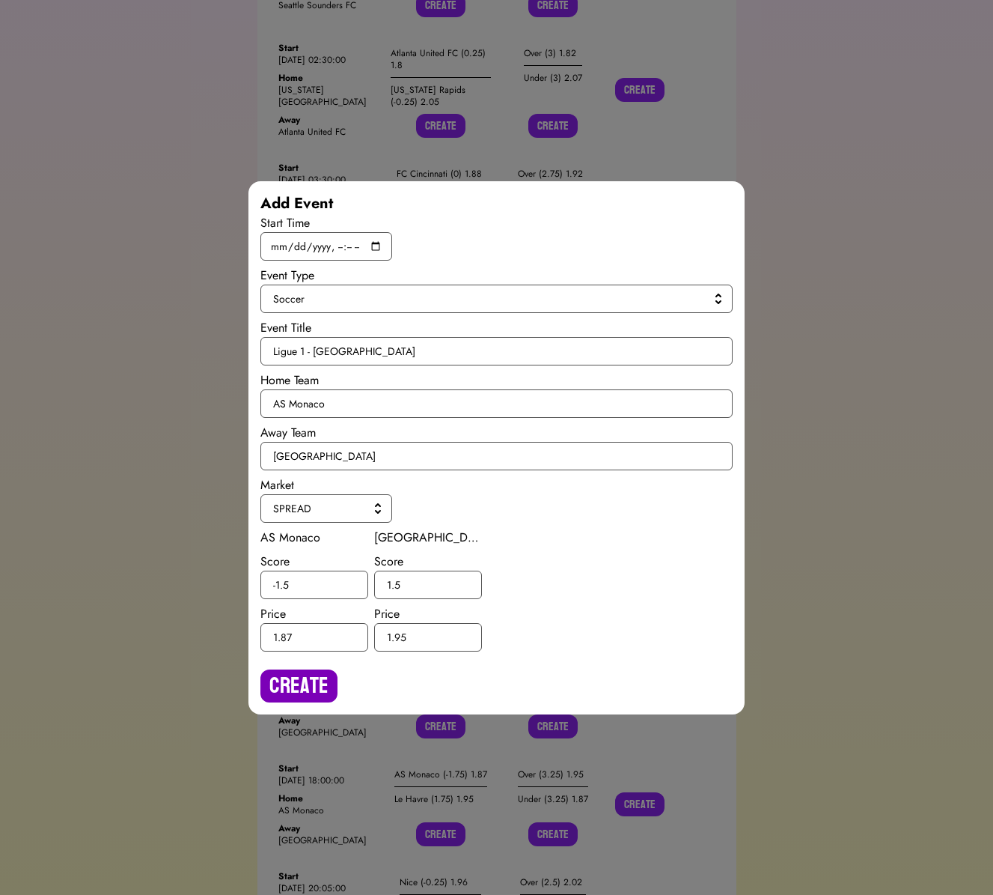
click at [315, 686] on button "Create" at bounding box center [298, 685] width 77 height 33
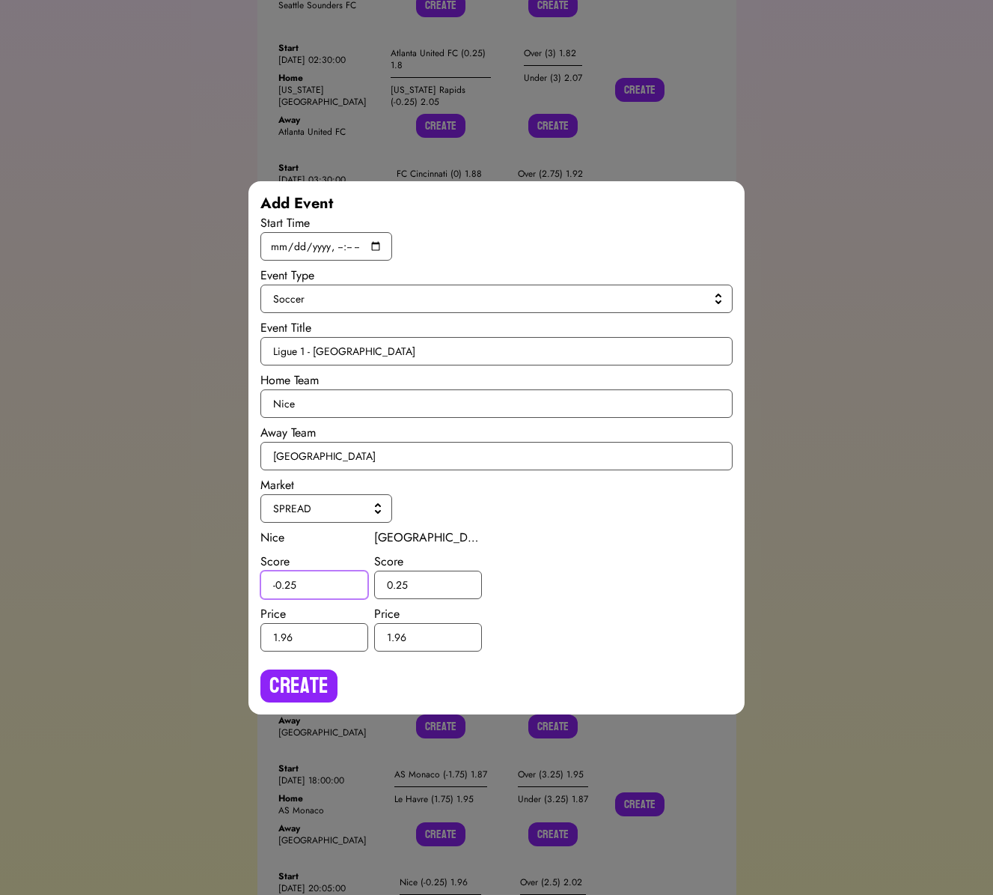
click at [289, 586] on input "-0.25" at bounding box center [314, 584] width 108 height 28
type input "-0.5"
click at [400, 581] on input "0.25" at bounding box center [428, 584] width 108 height 28
type input "0.5"
click at [315, 701] on button "Create" at bounding box center [298, 685] width 77 height 33
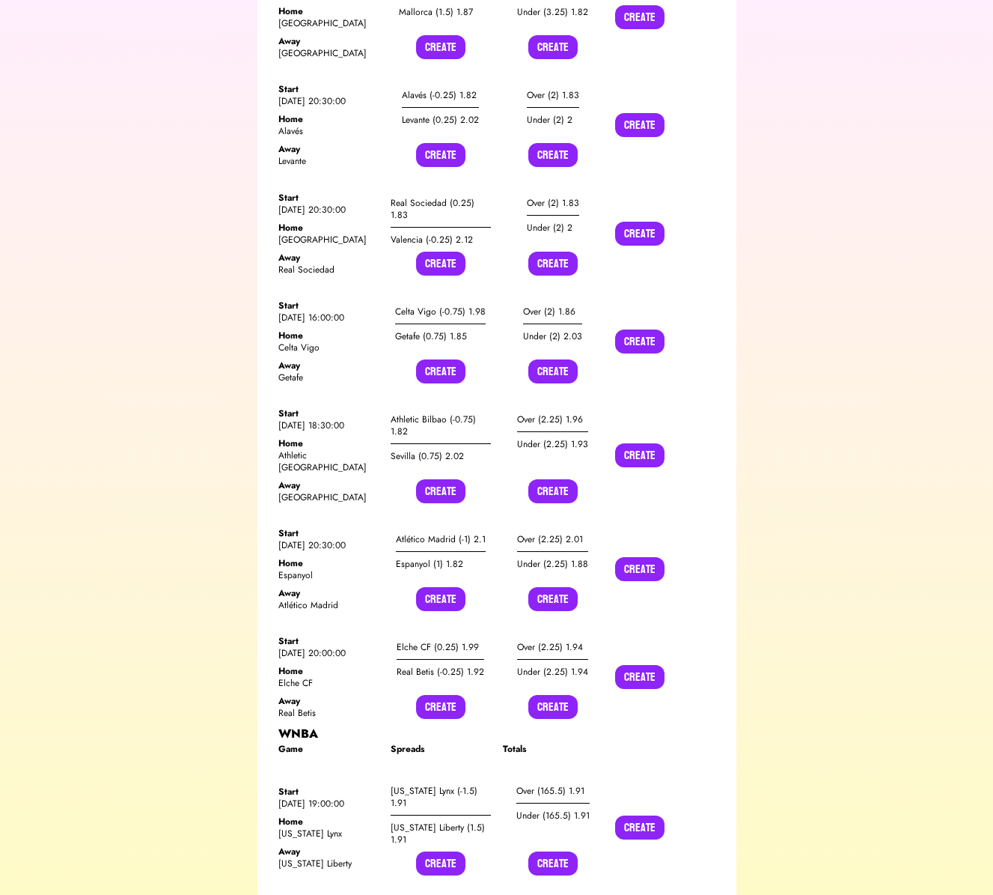
scroll to position [0, 0]
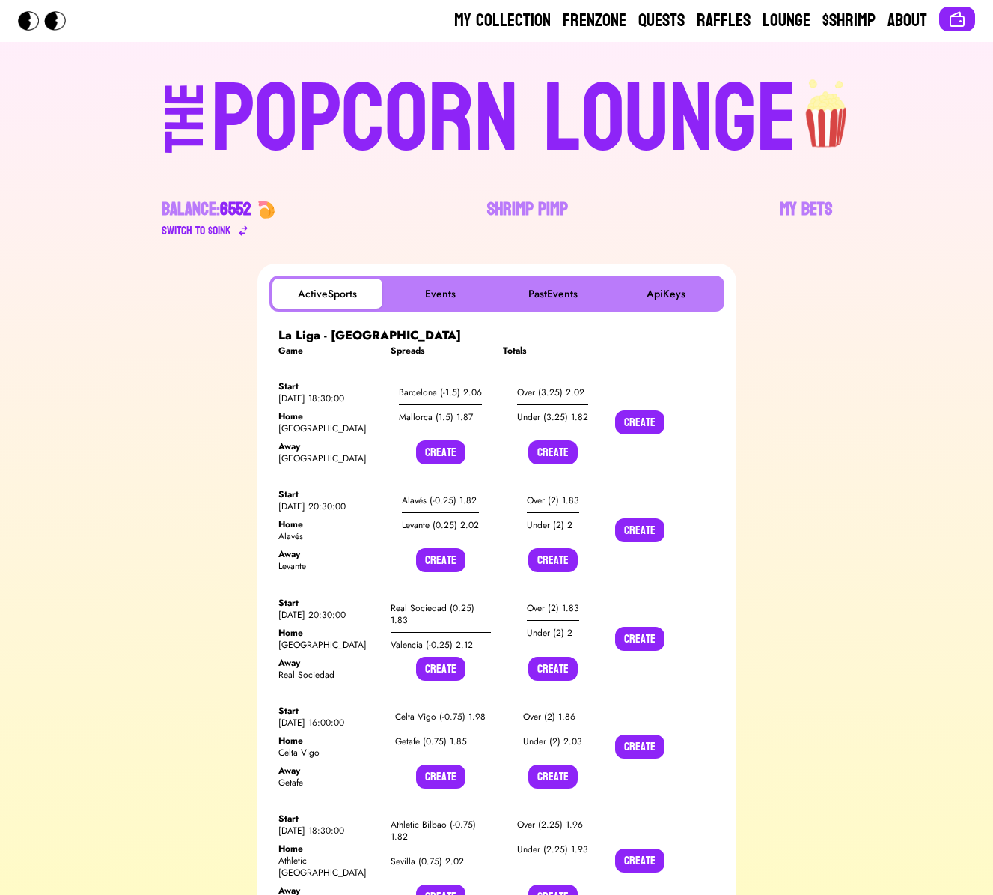
click at [258, 145] on div "POPCORN LOUNGE" at bounding box center [504, 120] width 586 height 96
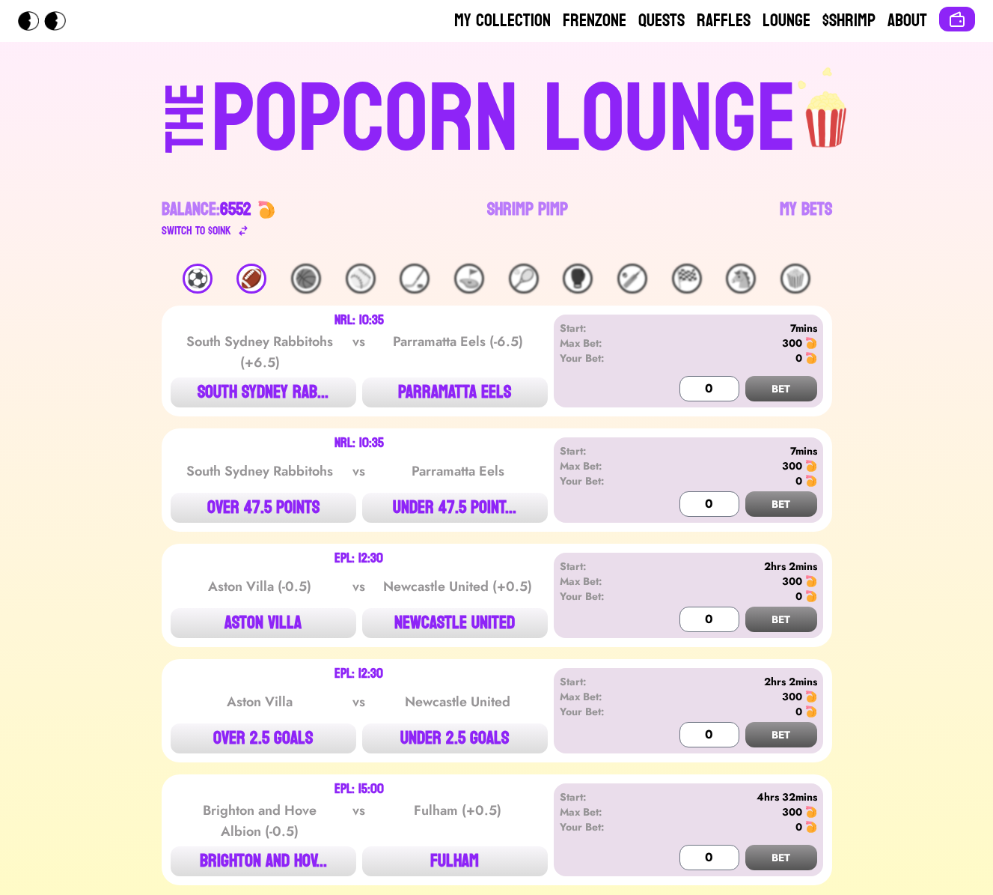
click at [198, 278] on div "⚽️" at bounding box center [198, 278] width 30 height 30
